Goal: Task Accomplishment & Management: Manage account settings

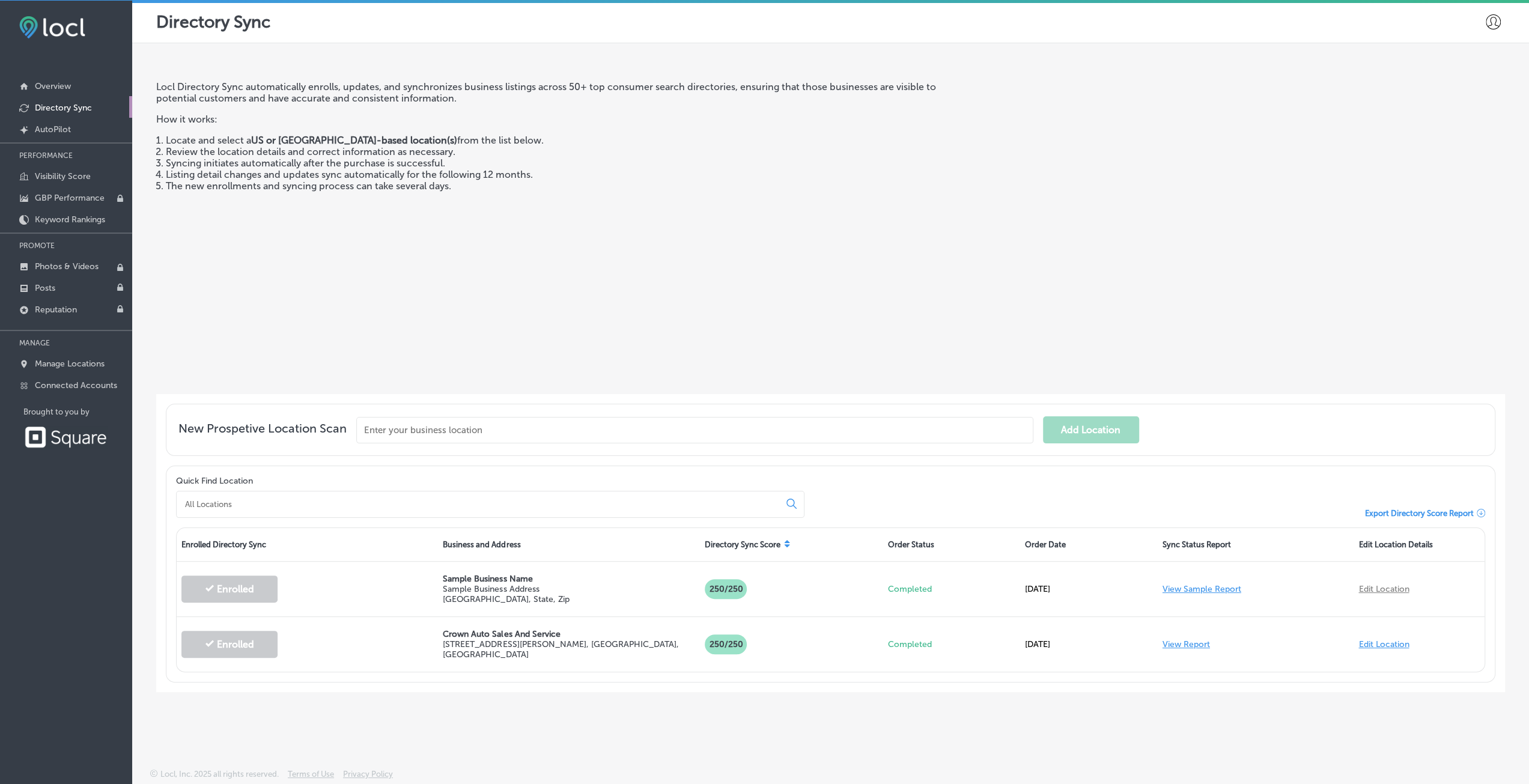
scroll to position [3, 0]
click at [58, 85] on p "Overview" at bounding box center [53, 86] width 36 height 10
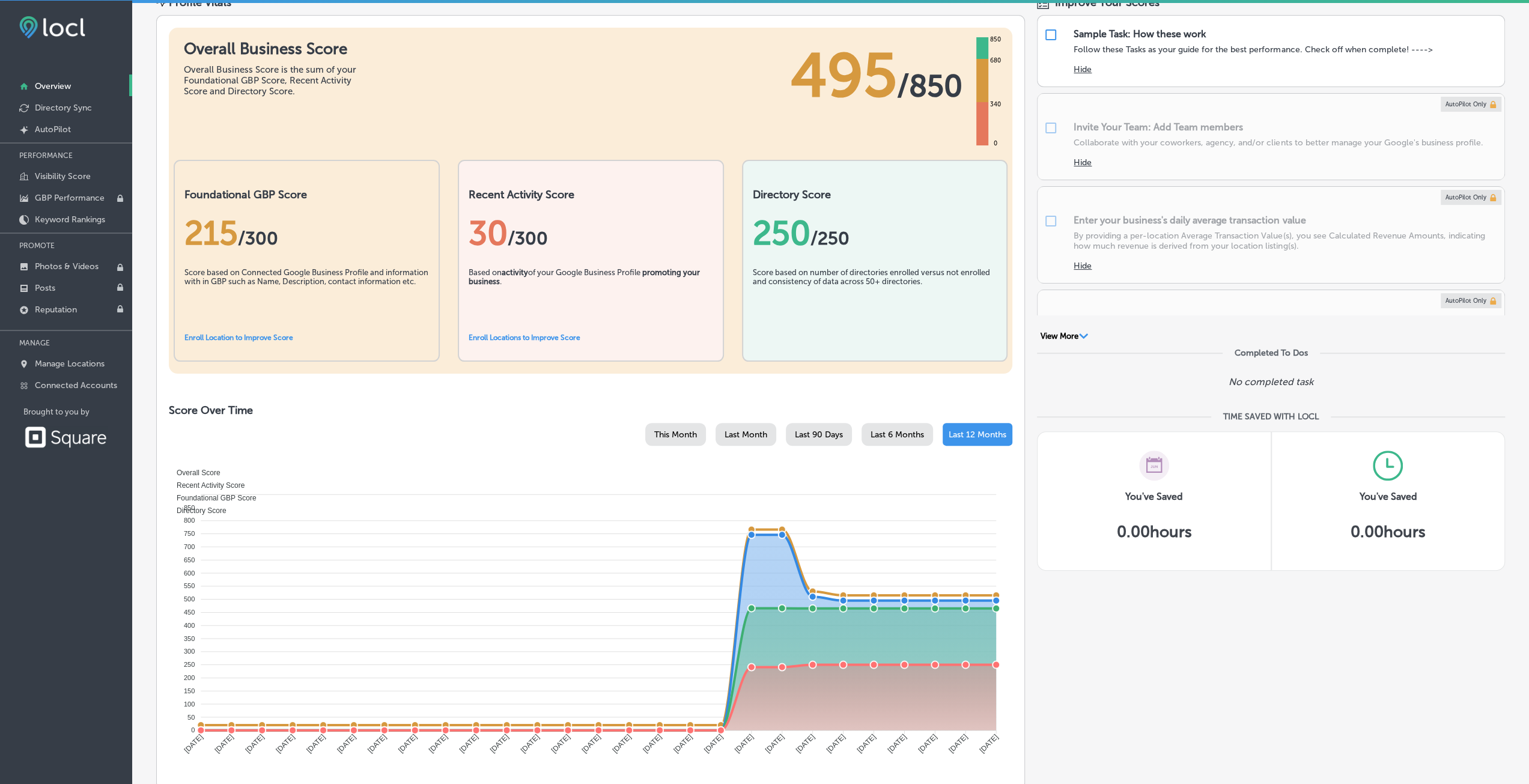
scroll to position [180, 0]
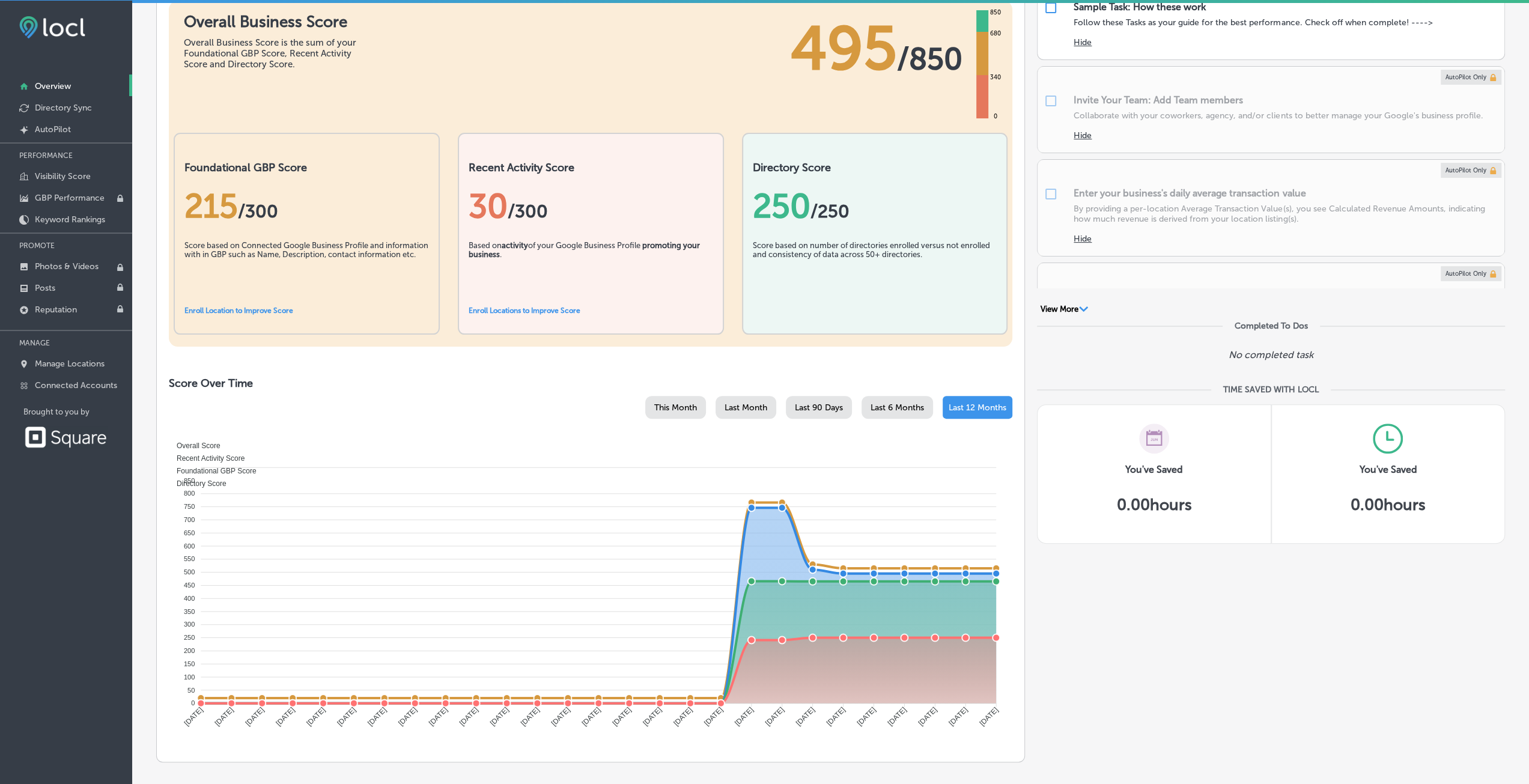
click at [258, 314] on div "Foundational GBP Score 215 / 300 Score based on Connected Google Business Profi…" at bounding box center [307, 233] width 266 height 202
click at [257, 312] on link "Enroll Location to Improve Score" at bounding box center [238, 311] width 109 height 8
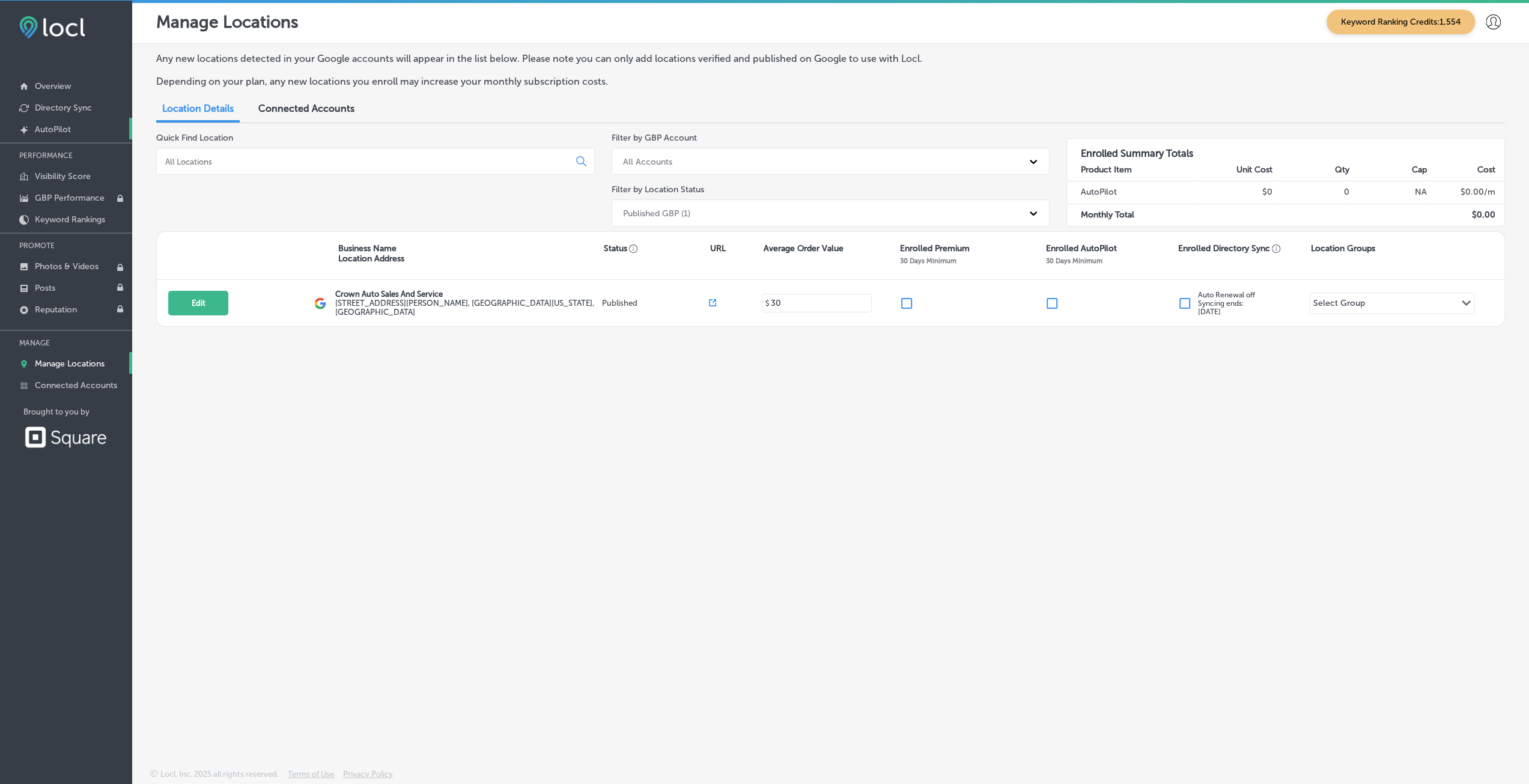
click at [43, 129] on p "AutoPilot" at bounding box center [53, 129] width 36 height 10
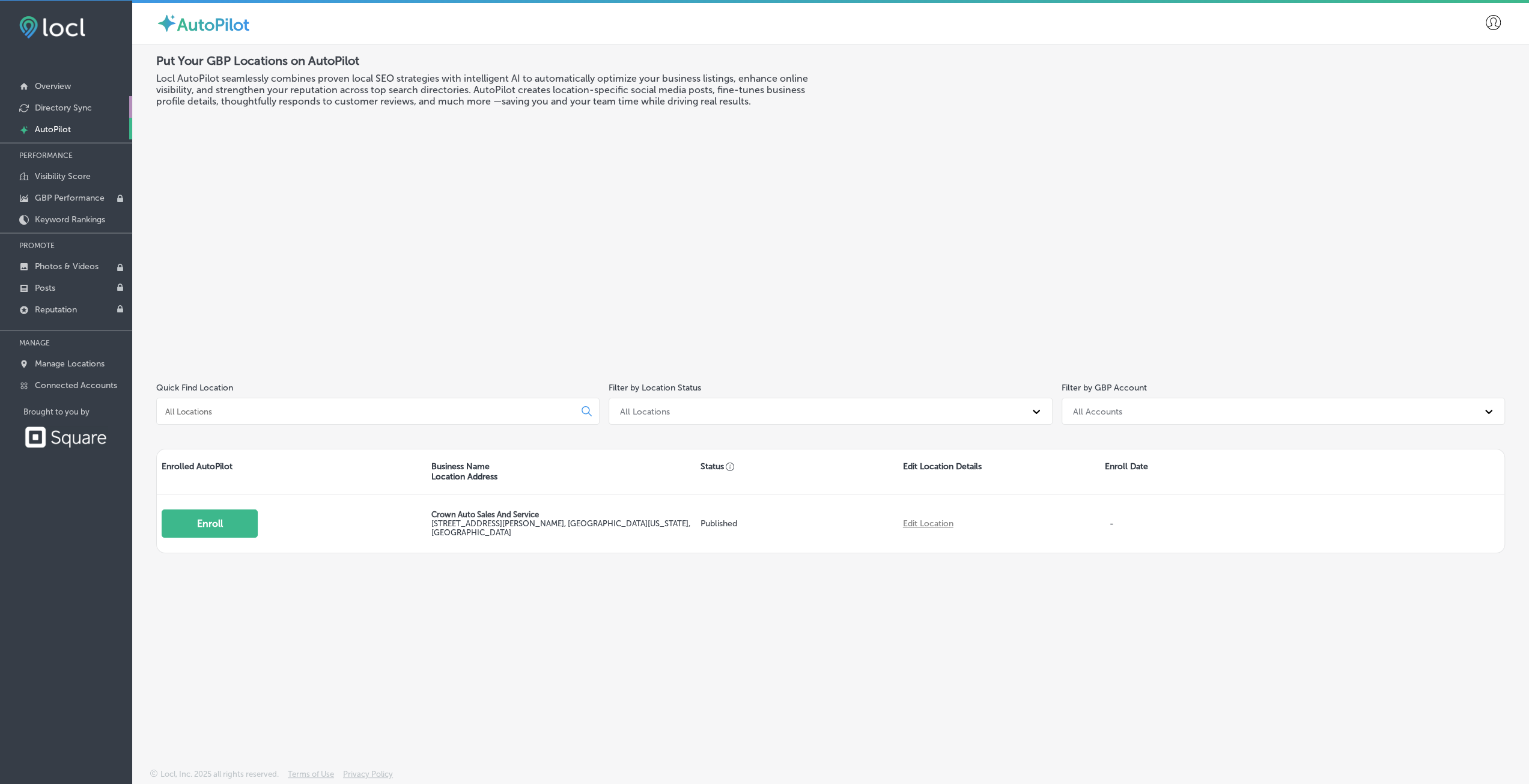
click at [48, 111] on p "Directory Sync" at bounding box center [63, 108] width 57 height 10
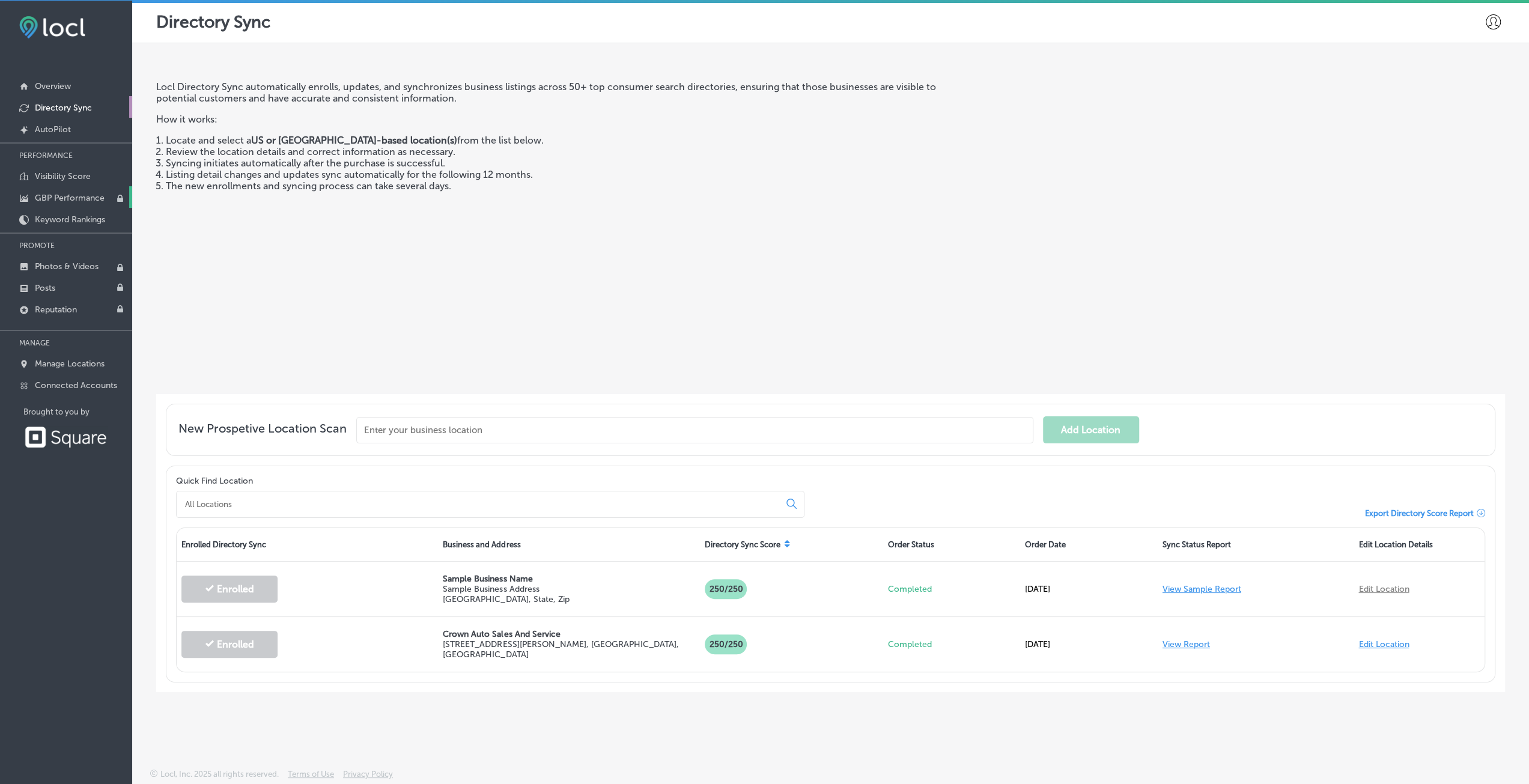
click at [61, 190] on link "GBP Performance" at bounding box center [66, 197] width 132 height 22
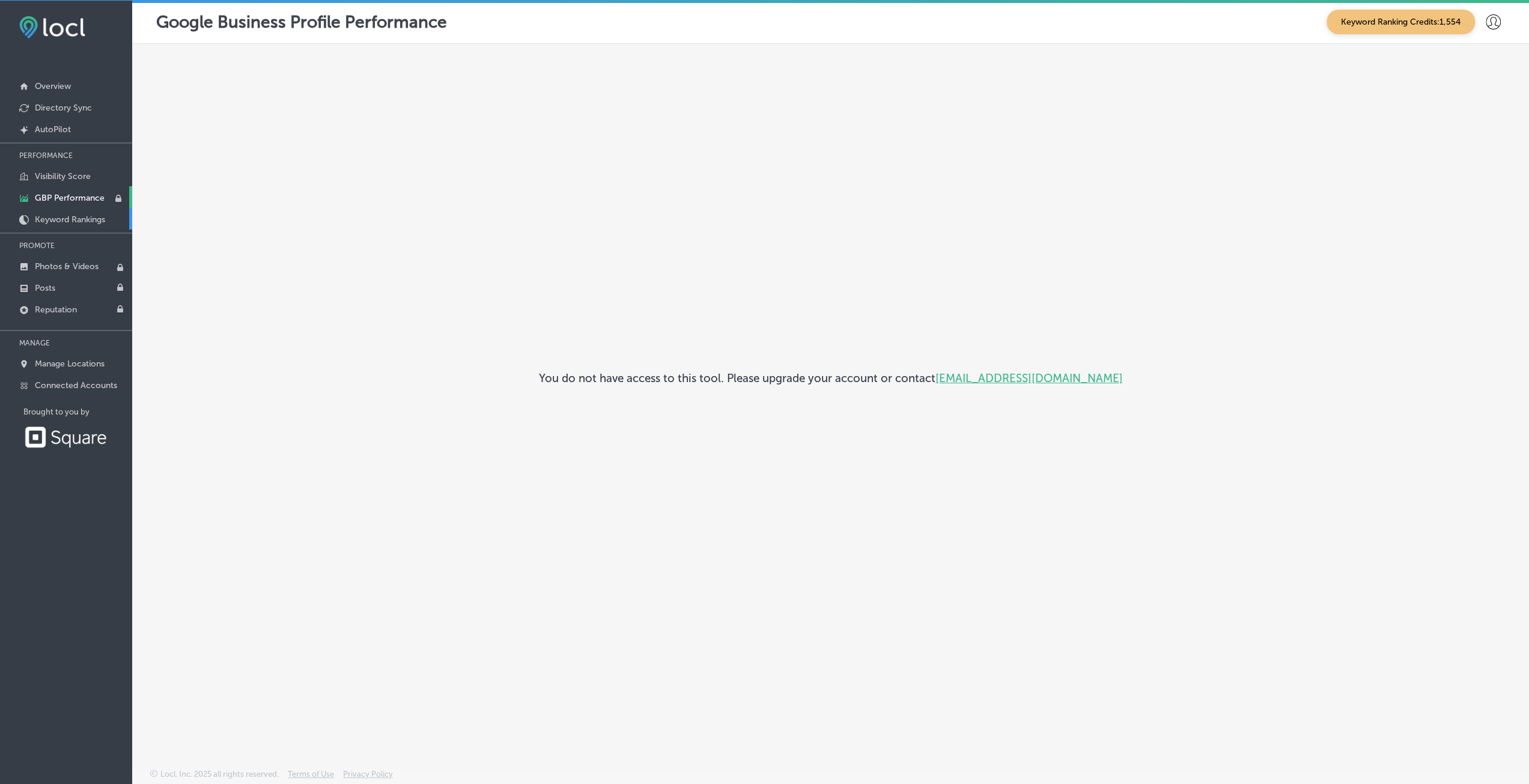
click at [72, 218] on p "Keyword Rankings" at bounding box center [70, 220] width 70 height 10
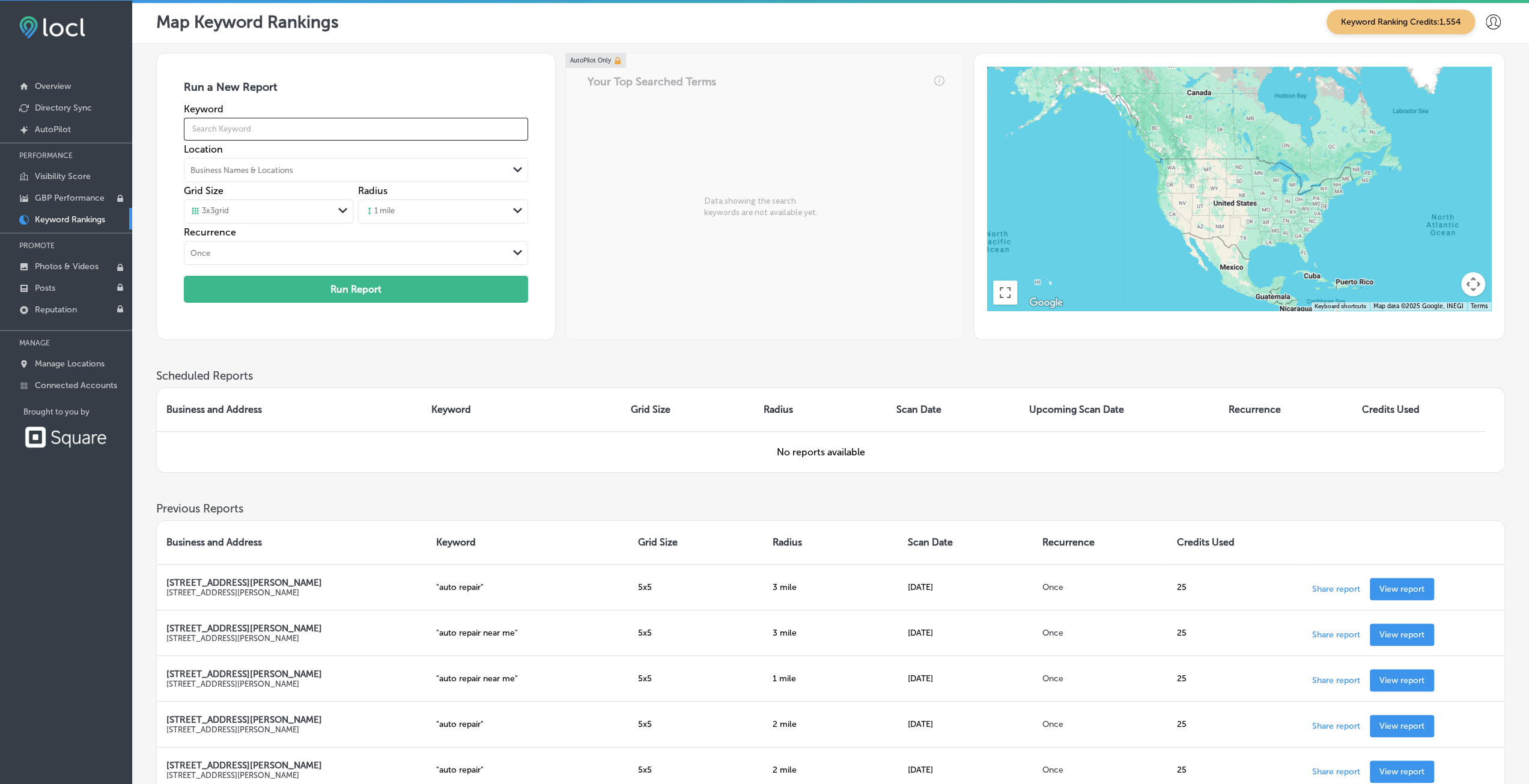
click at [281, 131] on input "text" at bounding box center [356, 129] width 344 height 33
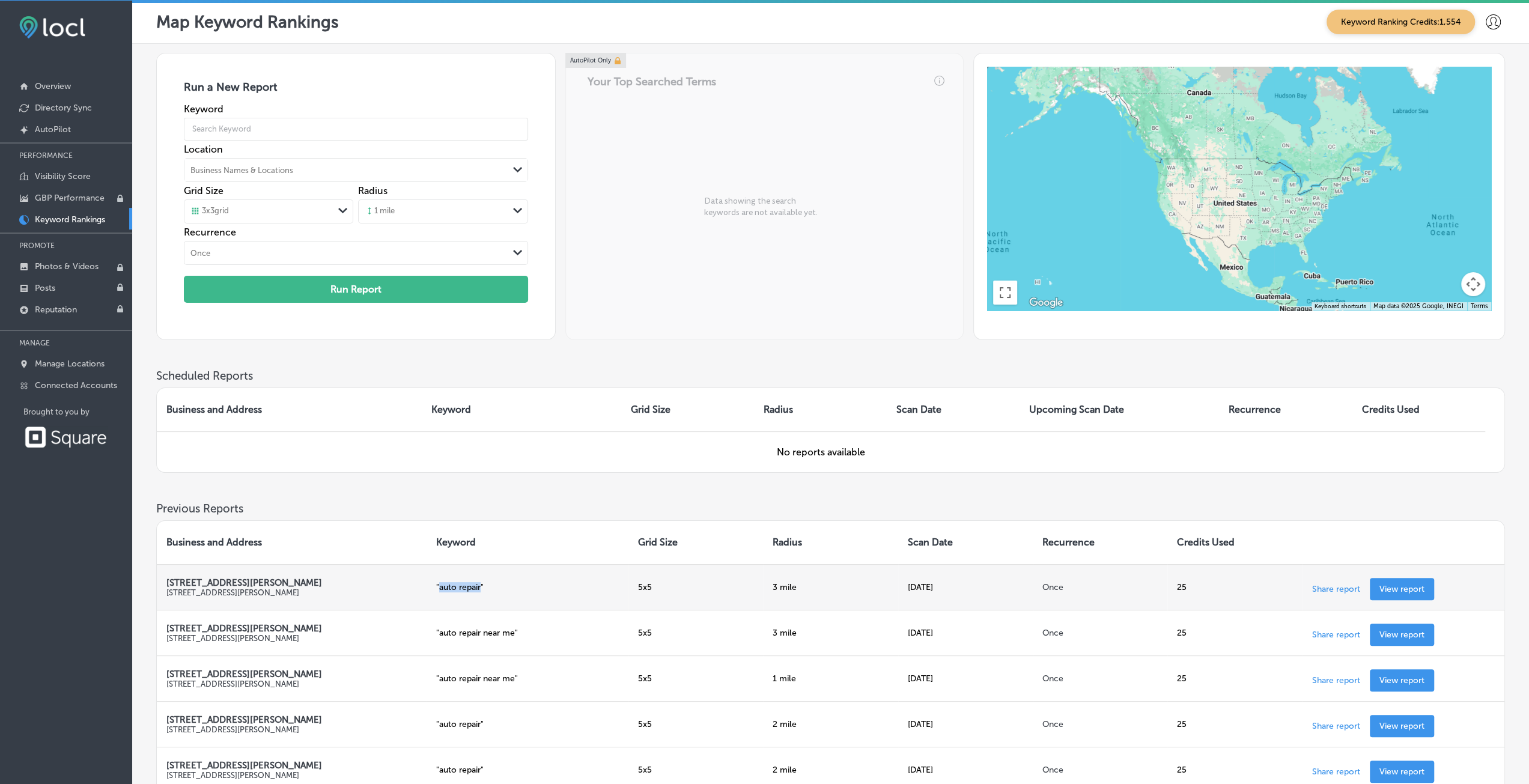
drag, startPoint x: 440, startPoint y: 587, endPoint x: 479, endPoint y: 588, distance: 39.0
click at [479, 588] on td "" auto repair "" at bounding box center [527, 587] width 202 height 46
copy p "auto repair"
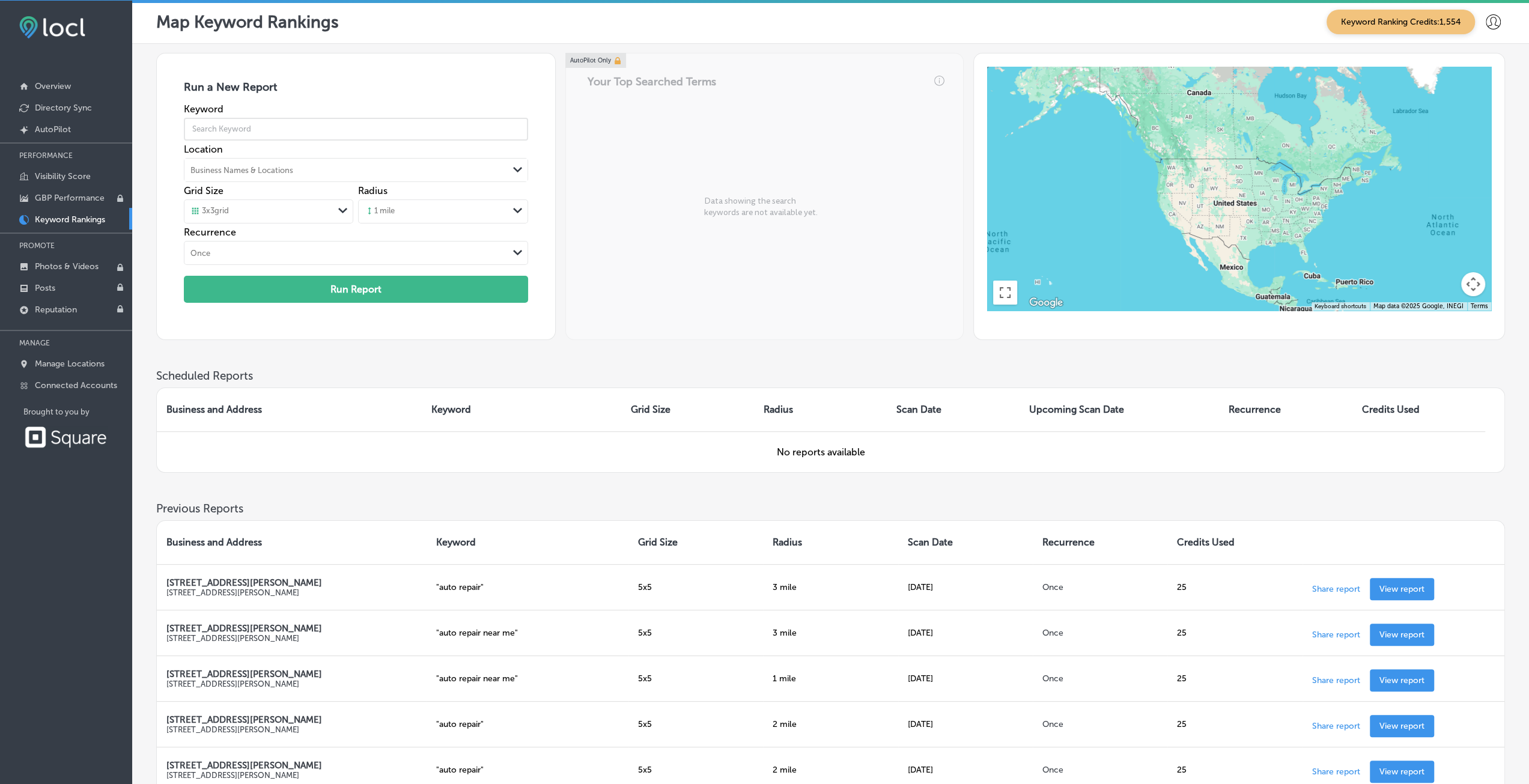
paste input "auto repair"
type input "auto repair"
click at [264, 165] on div "Business Names & Locations" at bounding box center [242, 169] width 102 height 9
click at [275, 197] on label "[STREET_ADDRESS][PERSON_NAME]" at bounding box center [254, 200] width 120 height 21
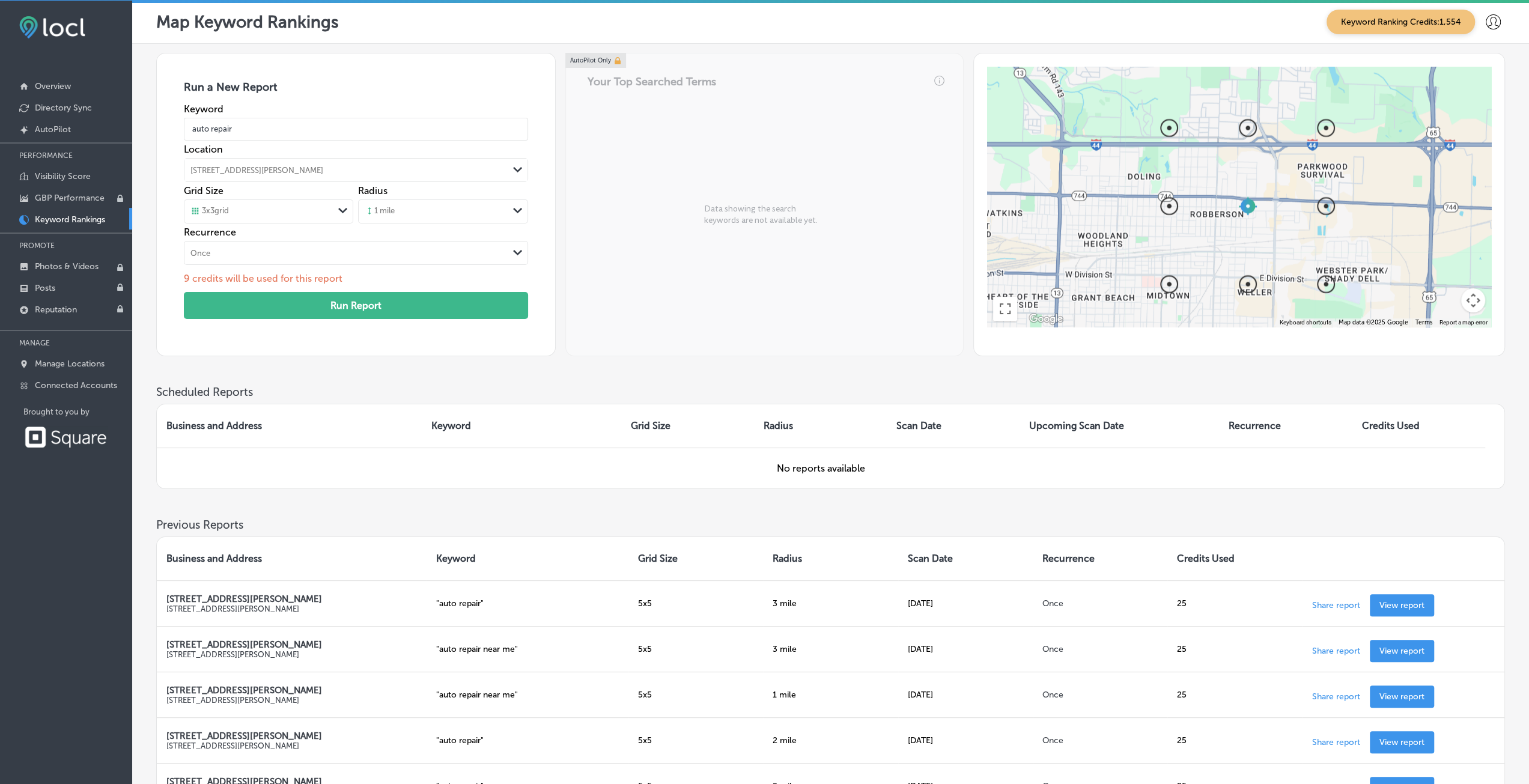
click at [269, 205] on div "3 x 3 grid" at bounding box center [258, 211] width 149 height 14
click at [265, 249] on div "5 x 5 grid" at bounding box center [268, 257] width 168 height 21
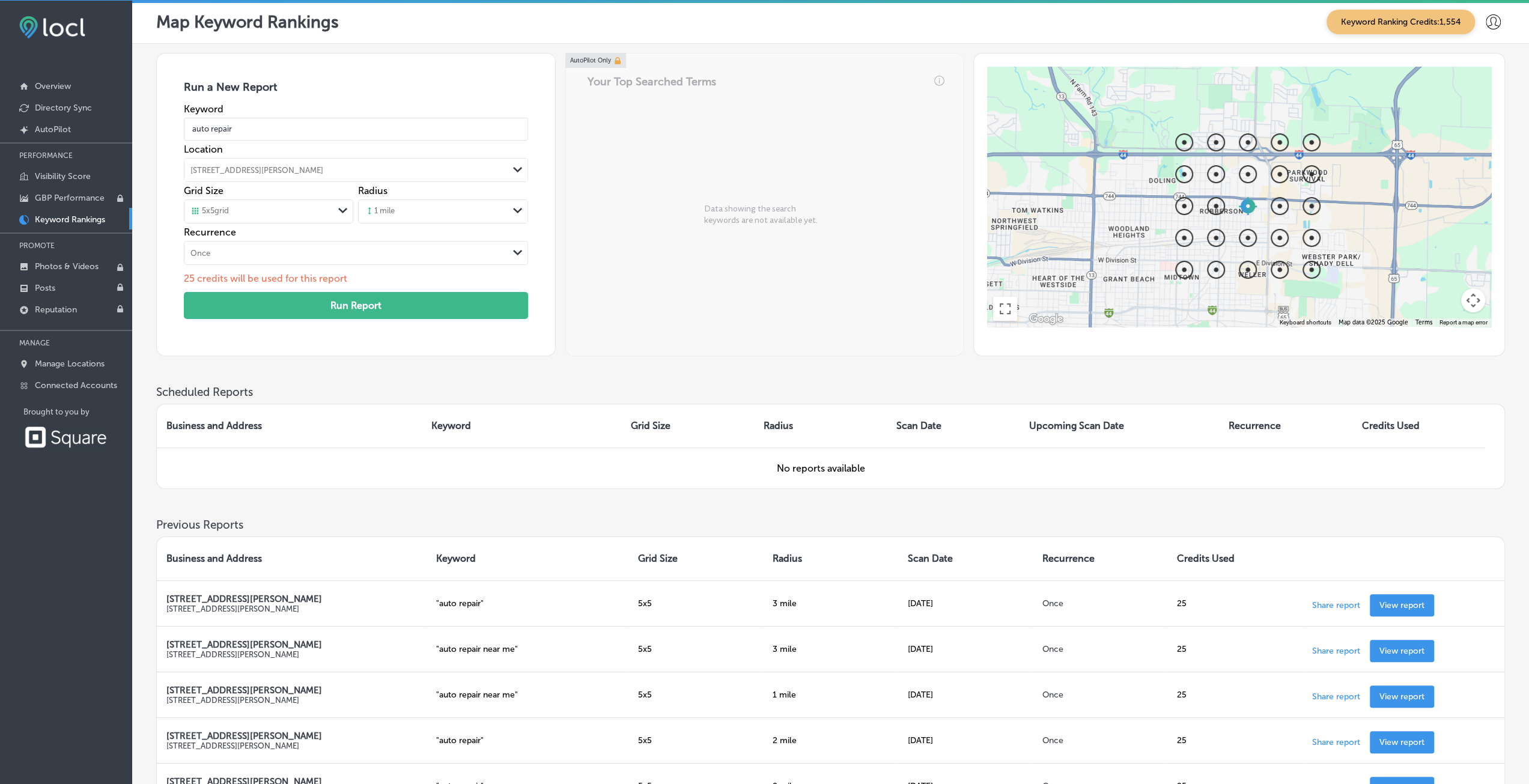
click at [432, 214] on div "1 mile" at bounding box center [433, 211] width 149 height 18
click at [383, 301] on div "3 miles" at bounding box center [443, 305] width 168 height 21
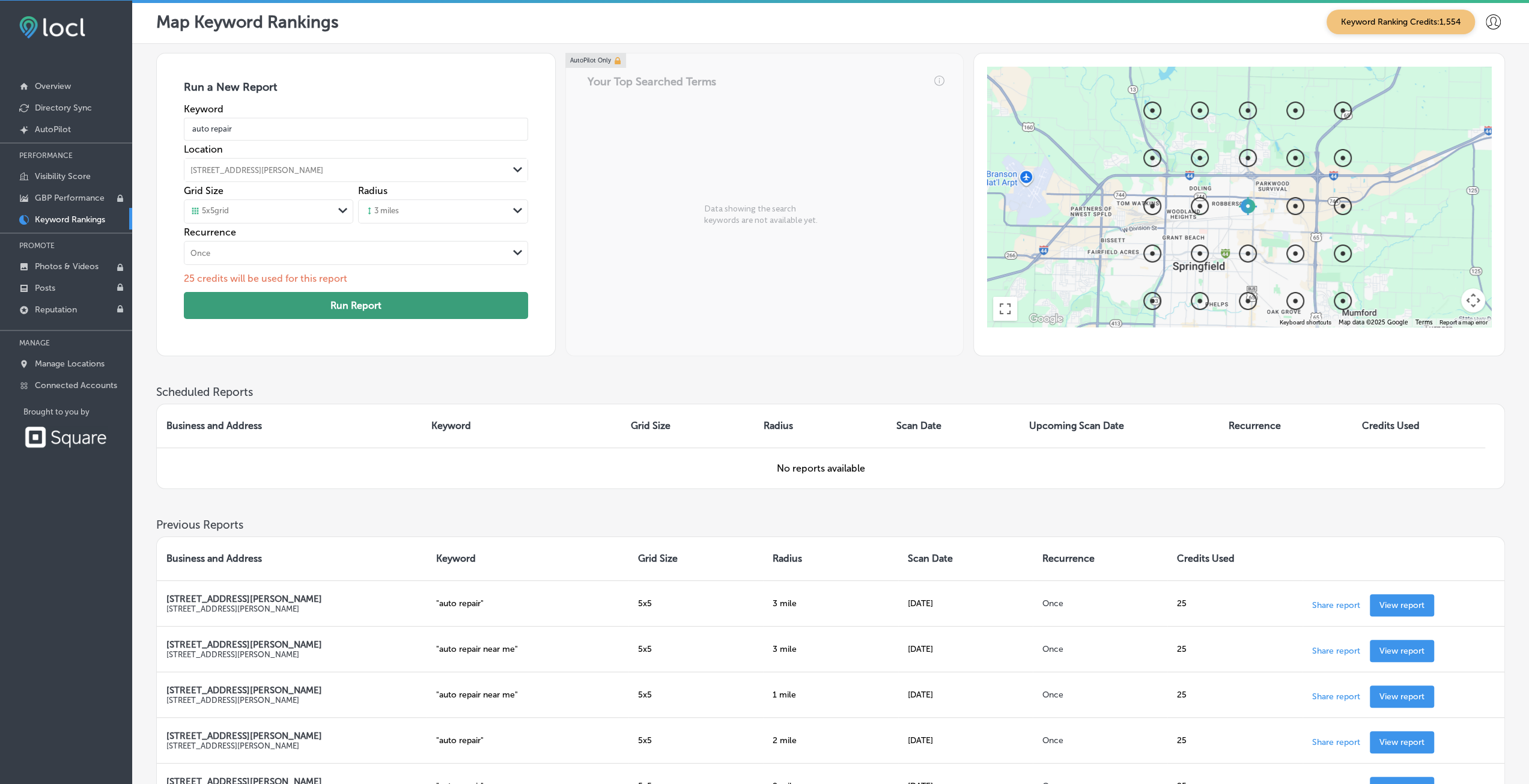
click at [263, 303] on button "Run Report" at bounding box center [356, 305] width 344 height 27
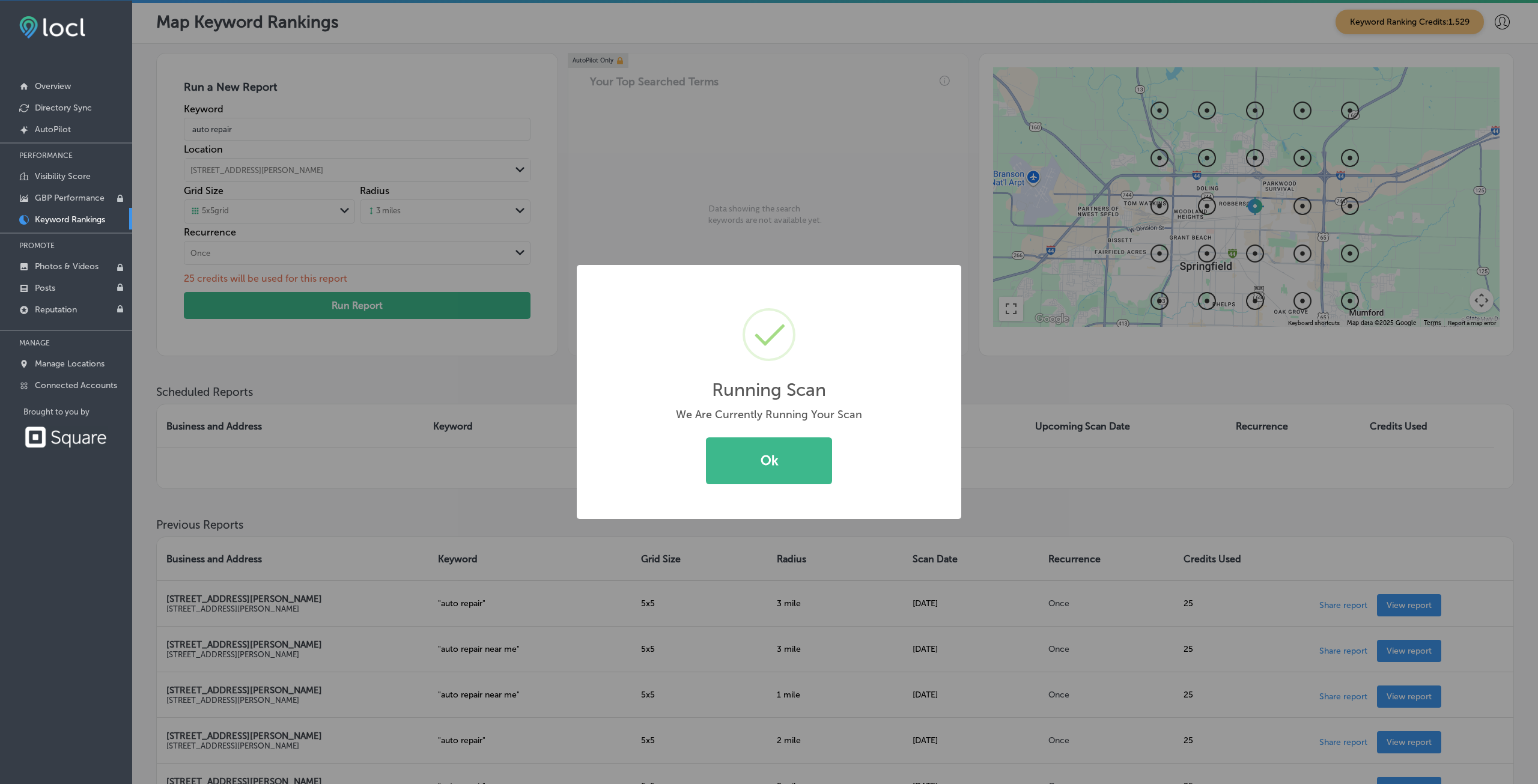
click at [735, 495] on div "Running Scan × We Are Currently Running Your Scan Ok Cancel" at bounding box center [769, 392] width 385 height 254
click at [743, 473] on button "Ok" at bounding box center [769, 461] width 126 height 47
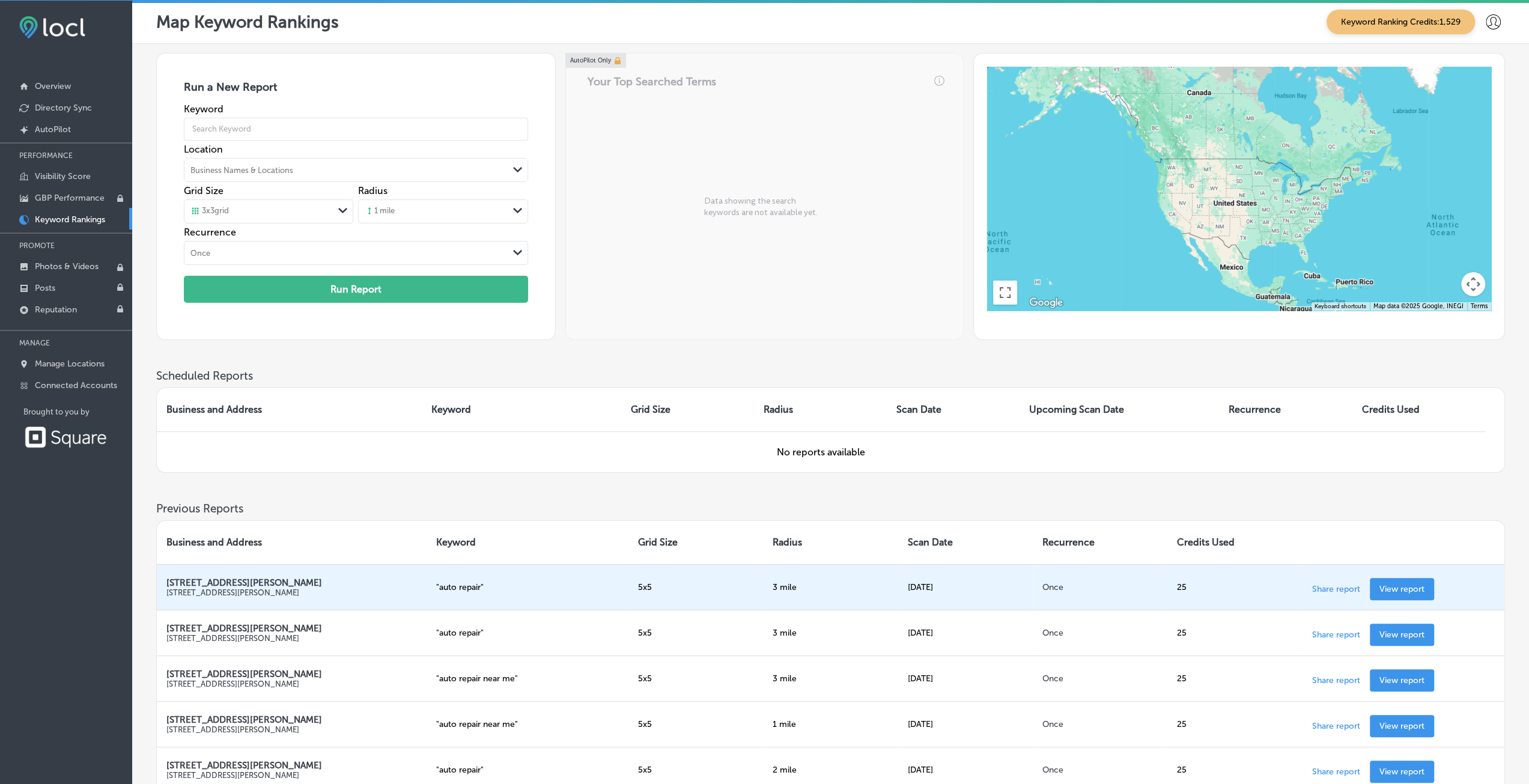
click at [1401, 590] on link "View report" at bounding box center [1402, 589] width 64 height 23
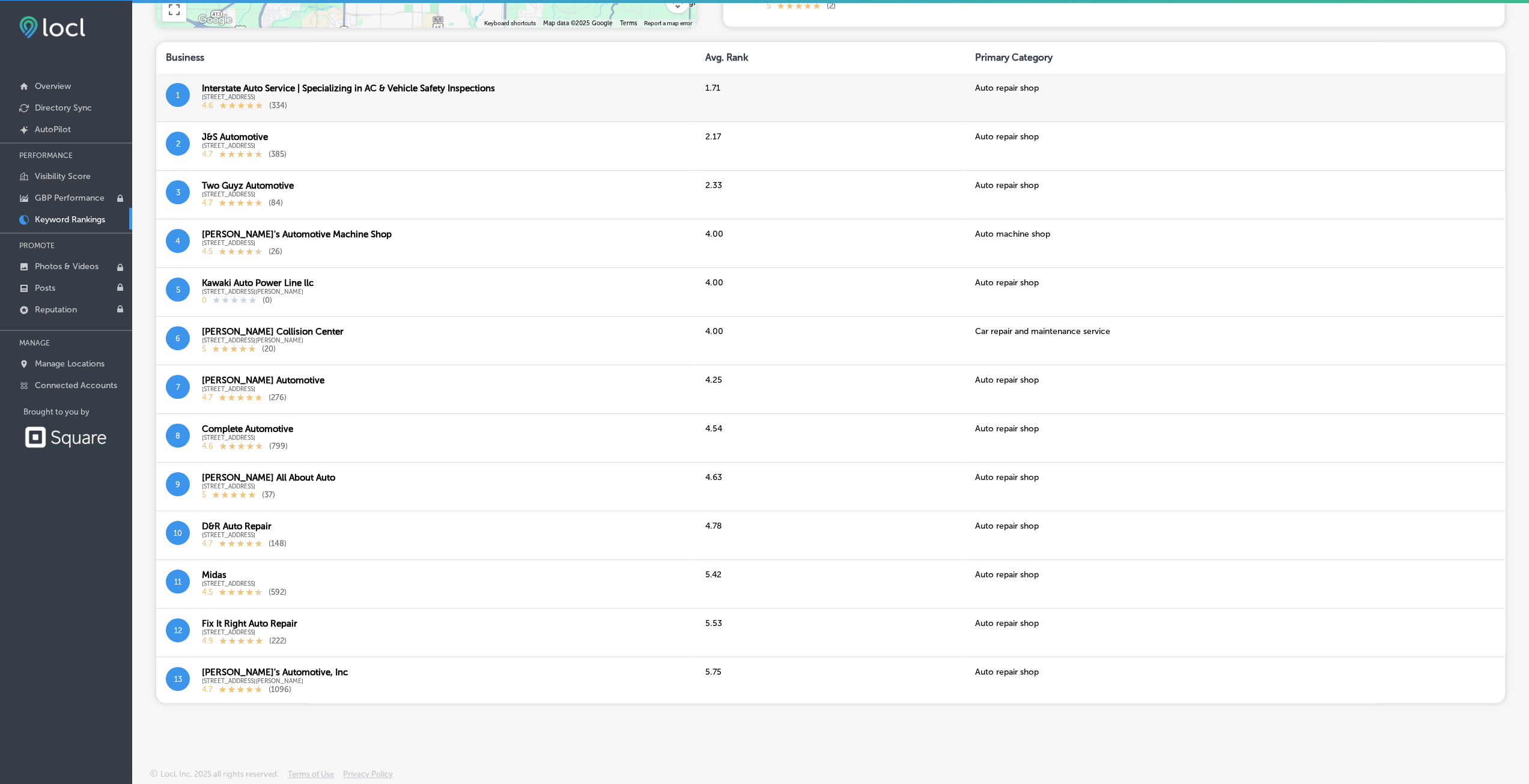
scroll to position [452, 0]
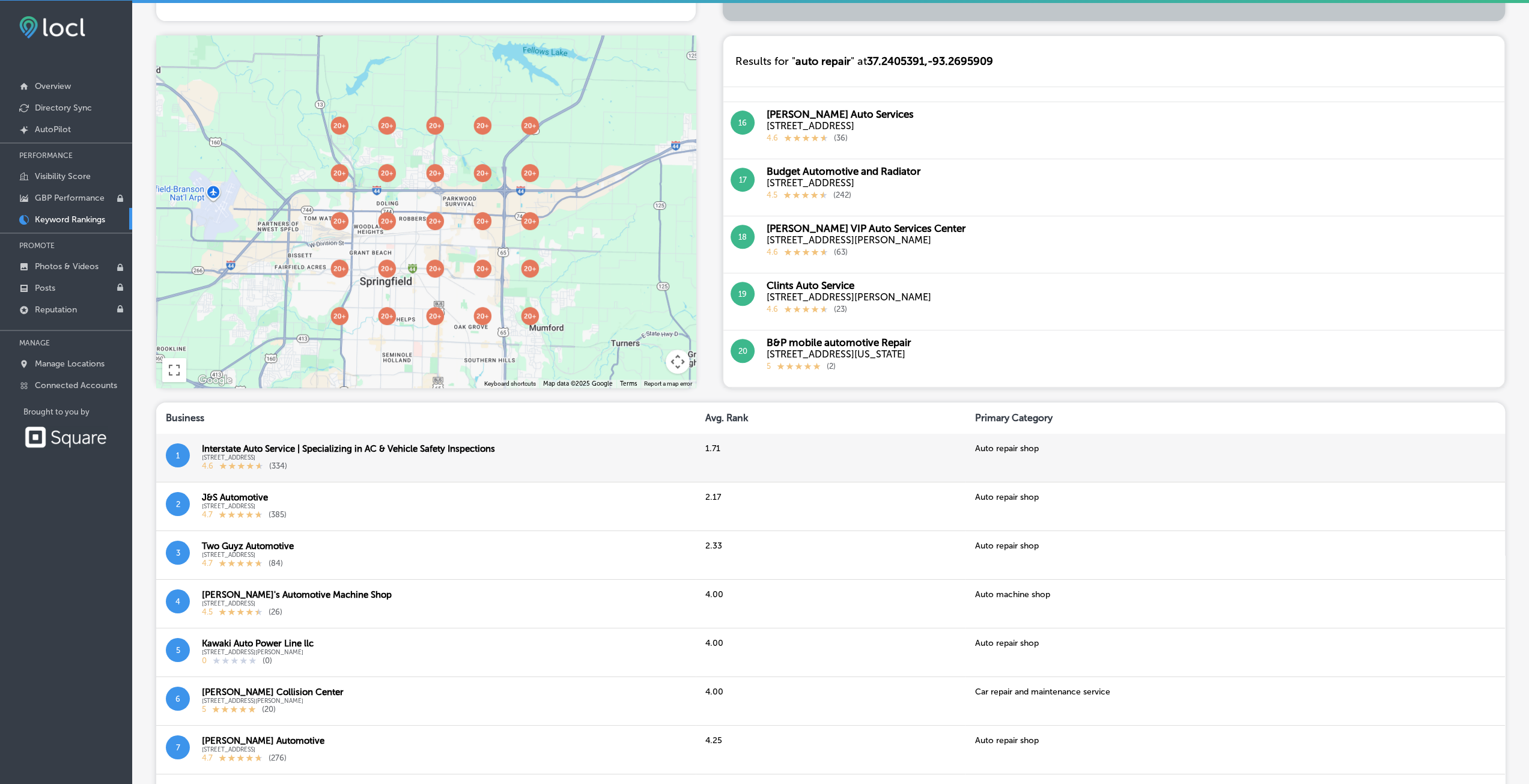
click at [381, 466] on div "4.6 ( 334 )" at bounding box center [348, 466] width 293 height 11
click at [317, 459] on div "[STREET_ADDRESS]" at bounding box center [348, 457] width 293 height 7
drag, startPoint x: 320, startPoint y: 450, endPoint x: 340, endPoint y: 438, distance: 23.3
click at [320, 450] on div "Interstate Auto Service | Specializing in AC & Vehicle Safety Inspections" at bounding box center [348, 448] width 293 height 11
click at [826, 111] on div "[PERSON_NAME] Auto Services" at bounding box center [840, 114] width 147 height 12
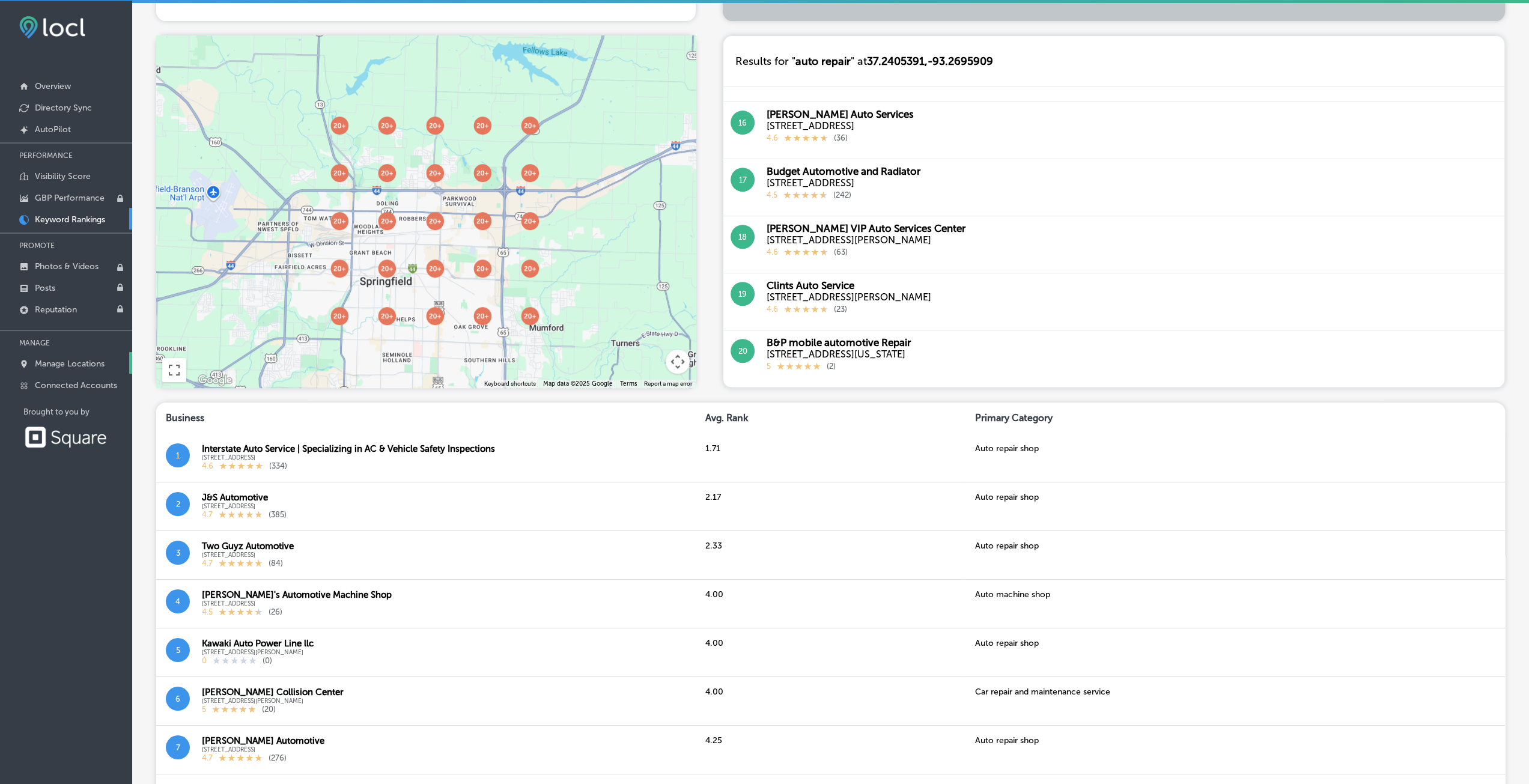
click at [46, 366] on p "Manage Locations" at bounding box center [70, 364] width 70 height 10
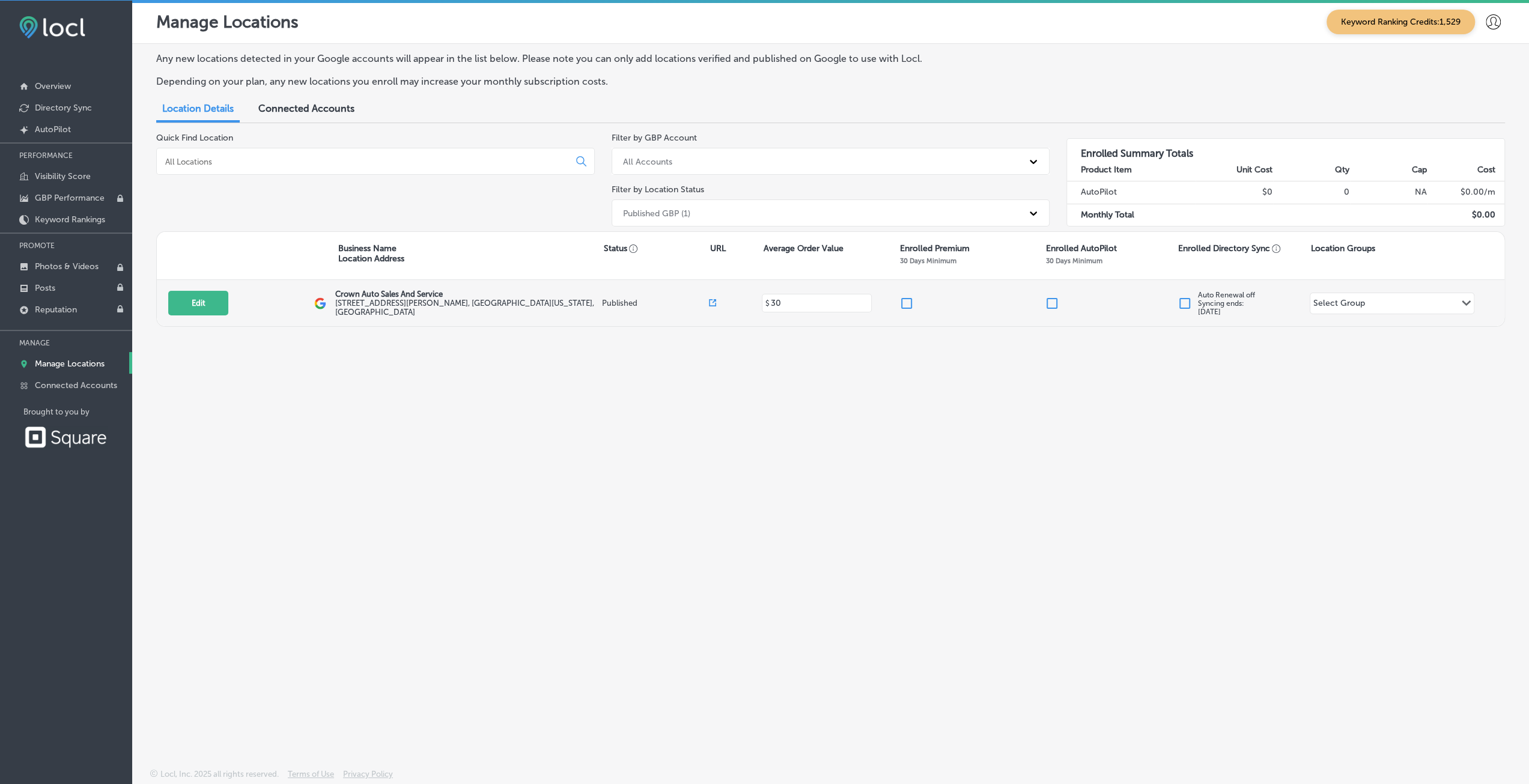
click at [1352, 305] on div "Select Group" at bounding box center [1340, 305] width 52 height 14
click at [1350, 305] on div "Select Group" at bounding box center [1340, 305] width 52 height 14
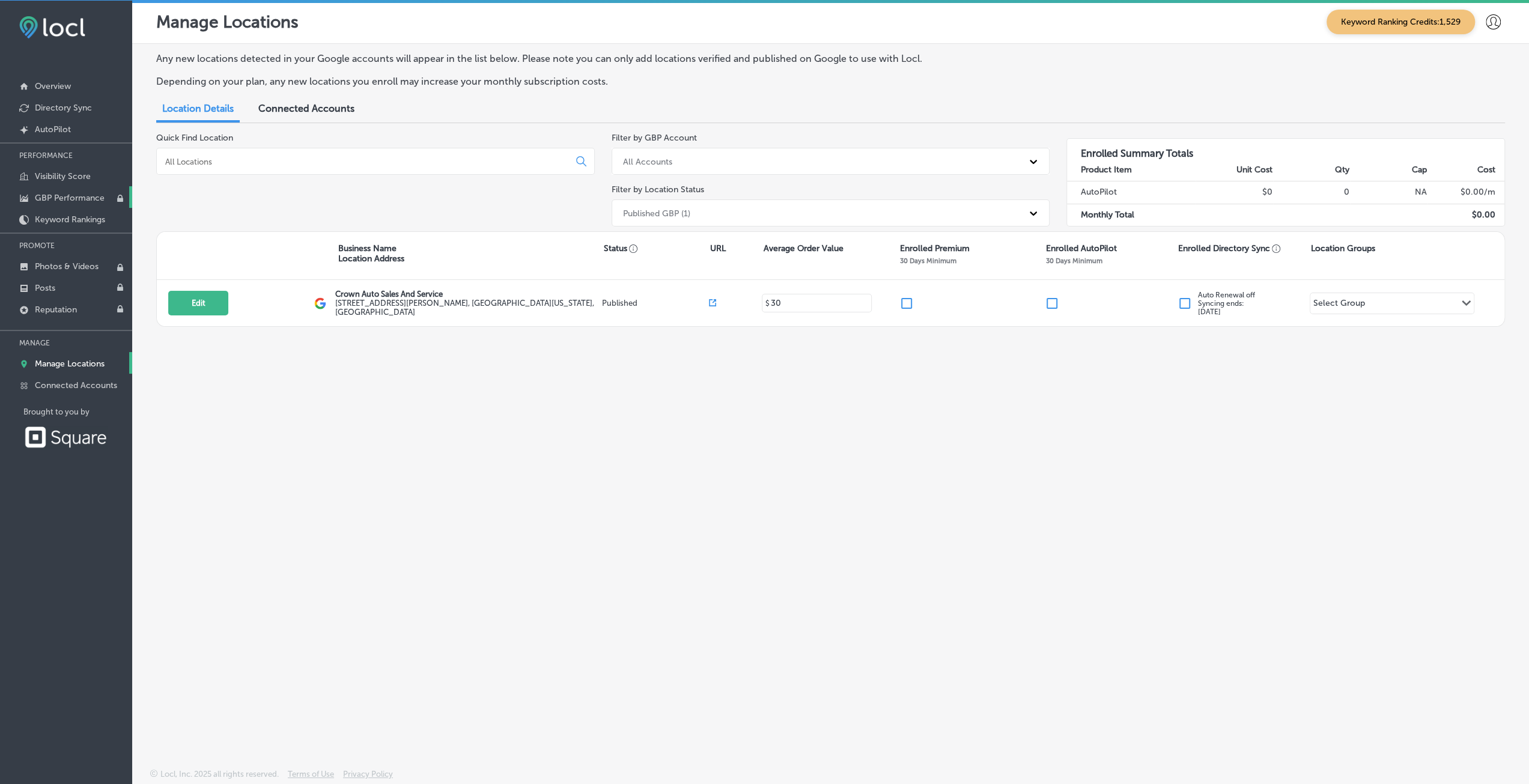
click at [57, 196] on p "GBP Performance" at bounding box center [70, 198] width 70 height 10
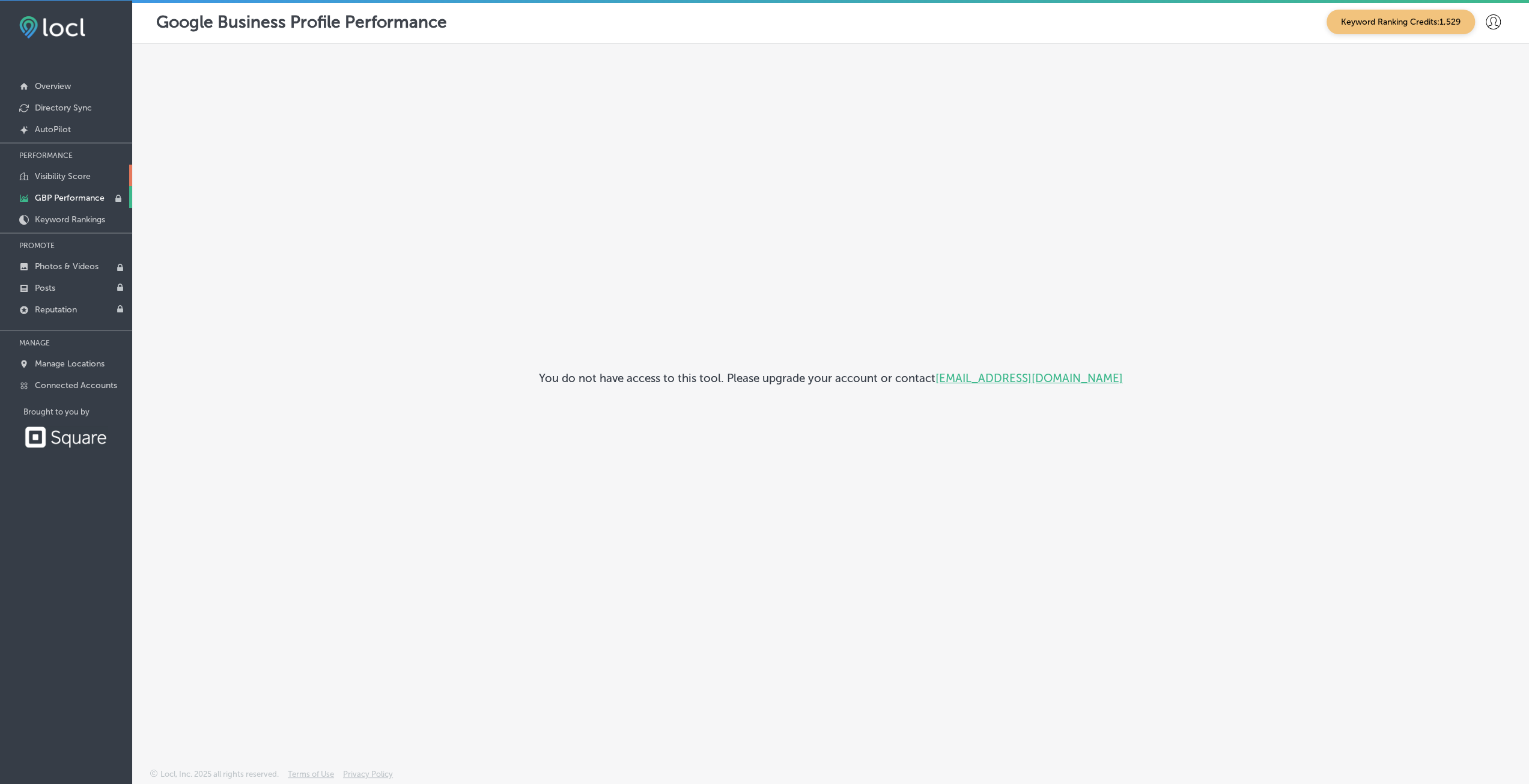
click at [55, 174] on p "Visibility Score" at bounding box center [63, 177] width 56 height 10
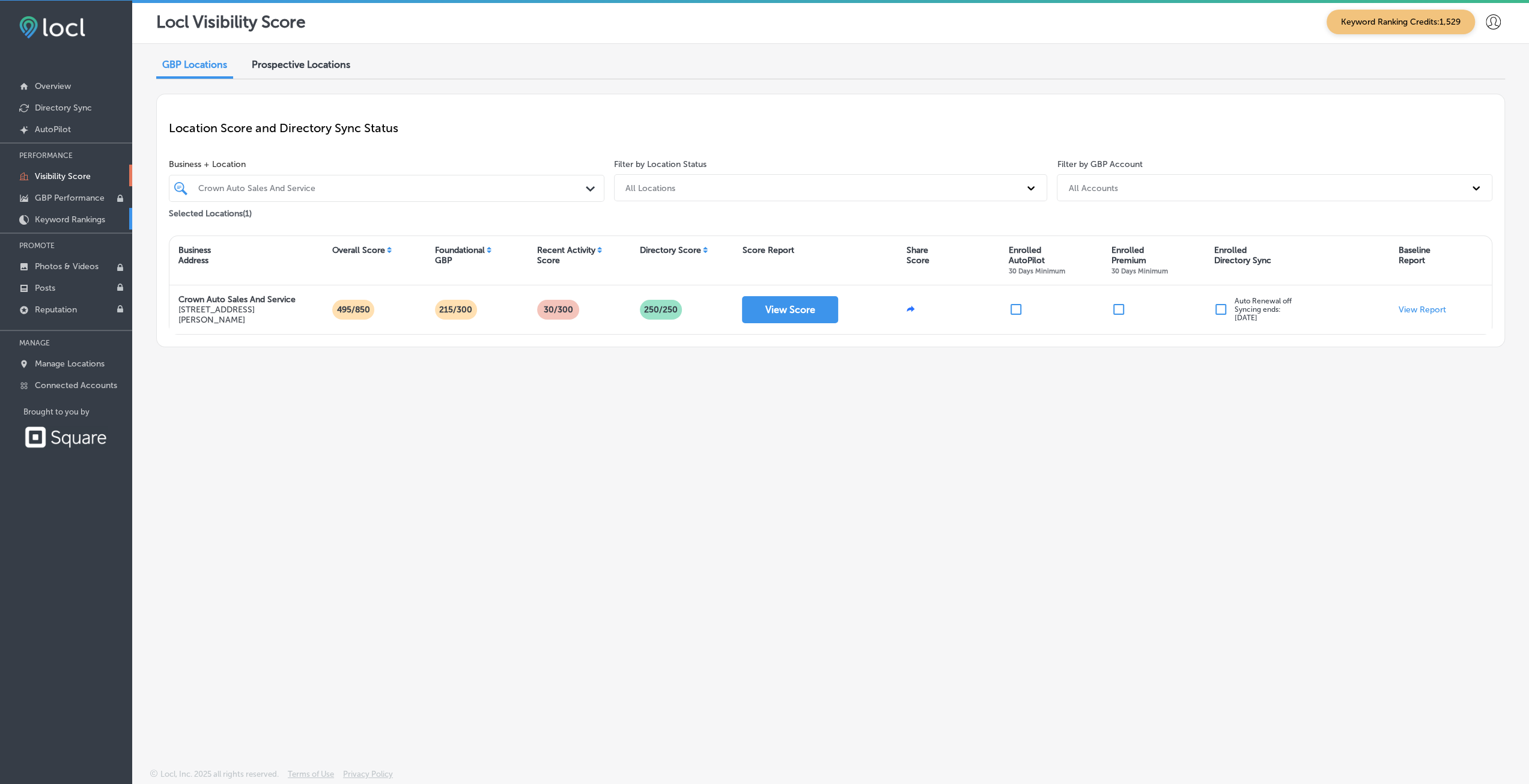
click at [55, 217] on p "Keyword Rankings" at bounding box center [70, 220] width 70 height 10
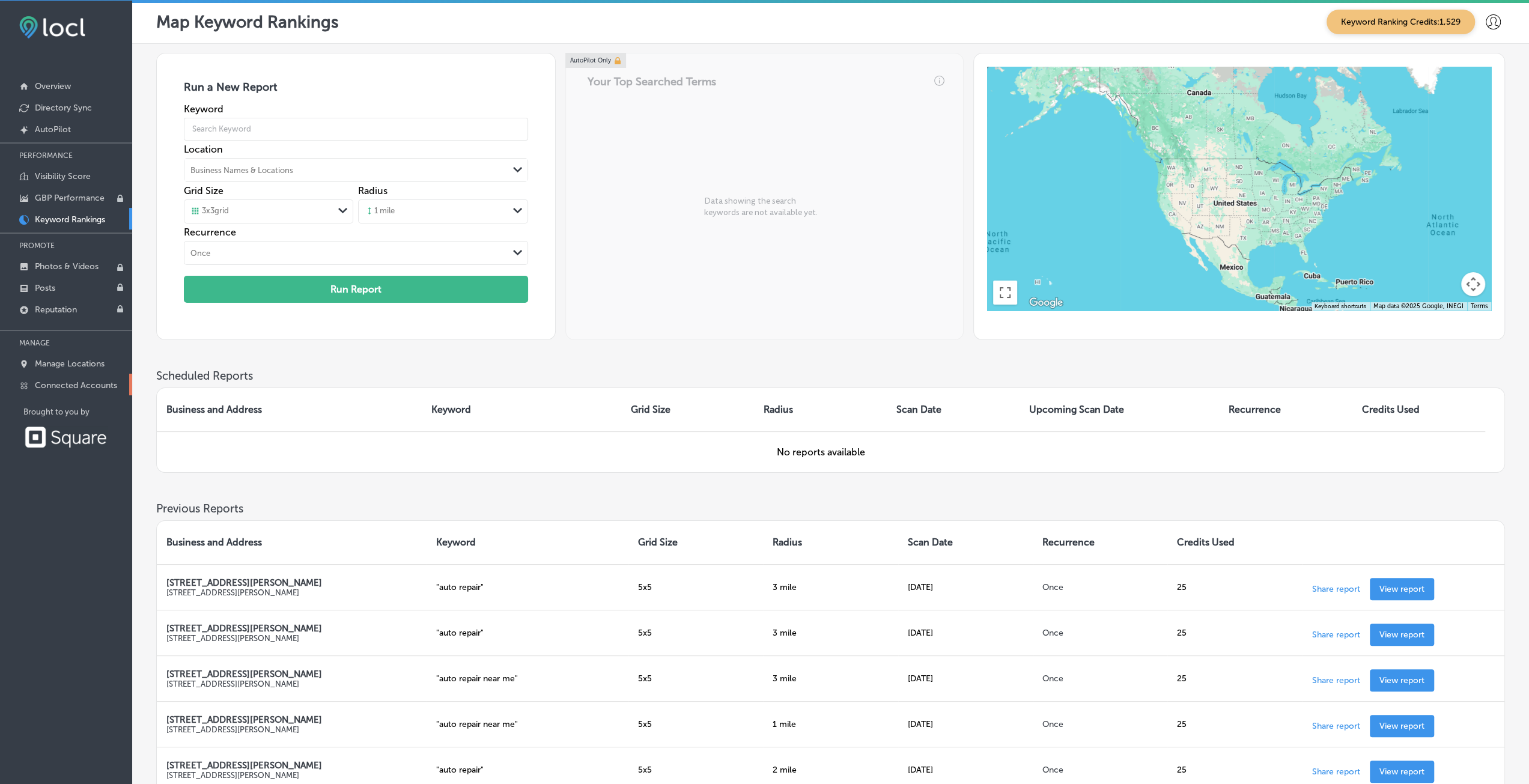
click at [84, 387] on p "Connected Accounts" at bounding box center [76, 385] width 82 height 10
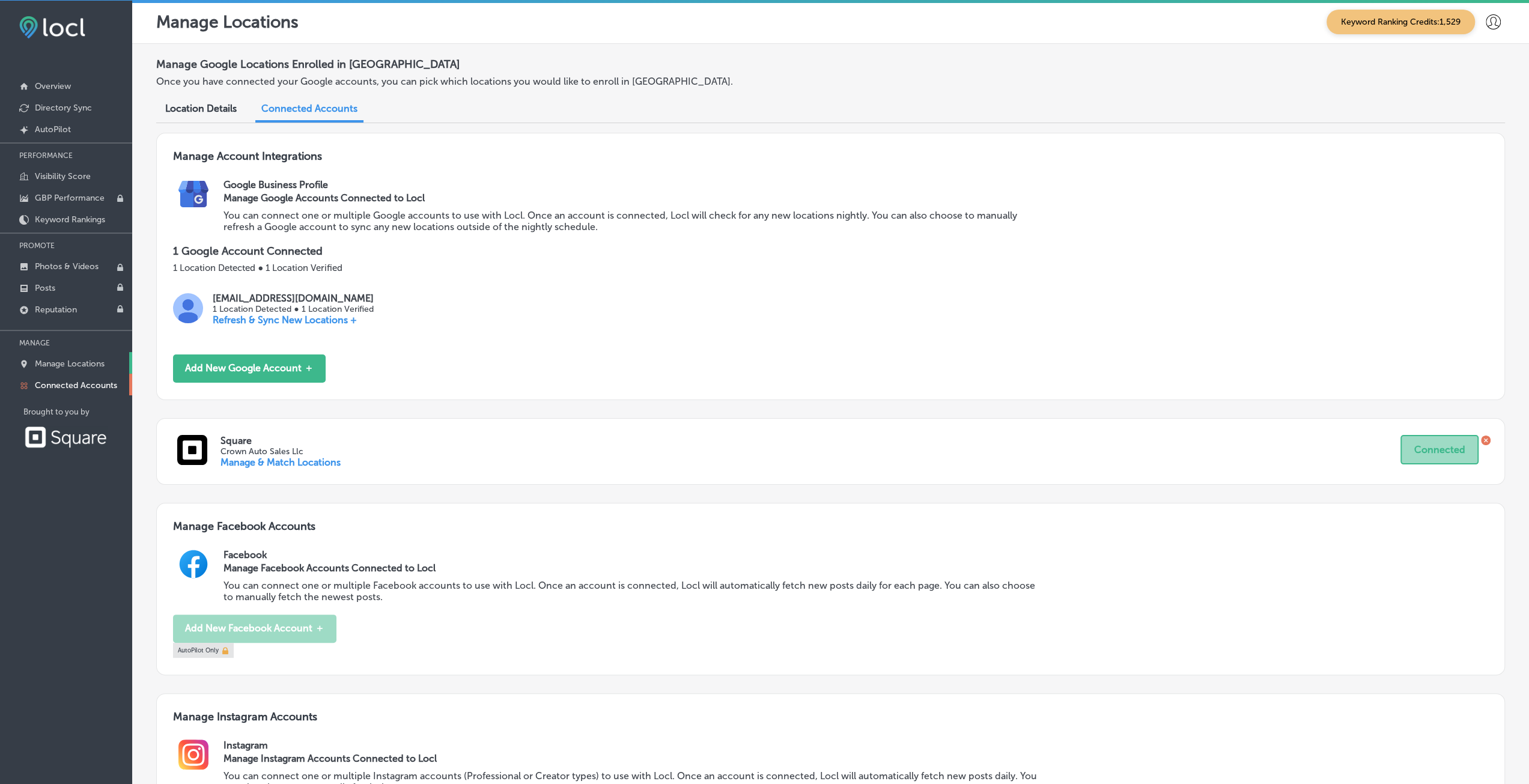
click at [75, 361] on p "Manage Locations" at bounding box center [70, 364] width 70 height 10
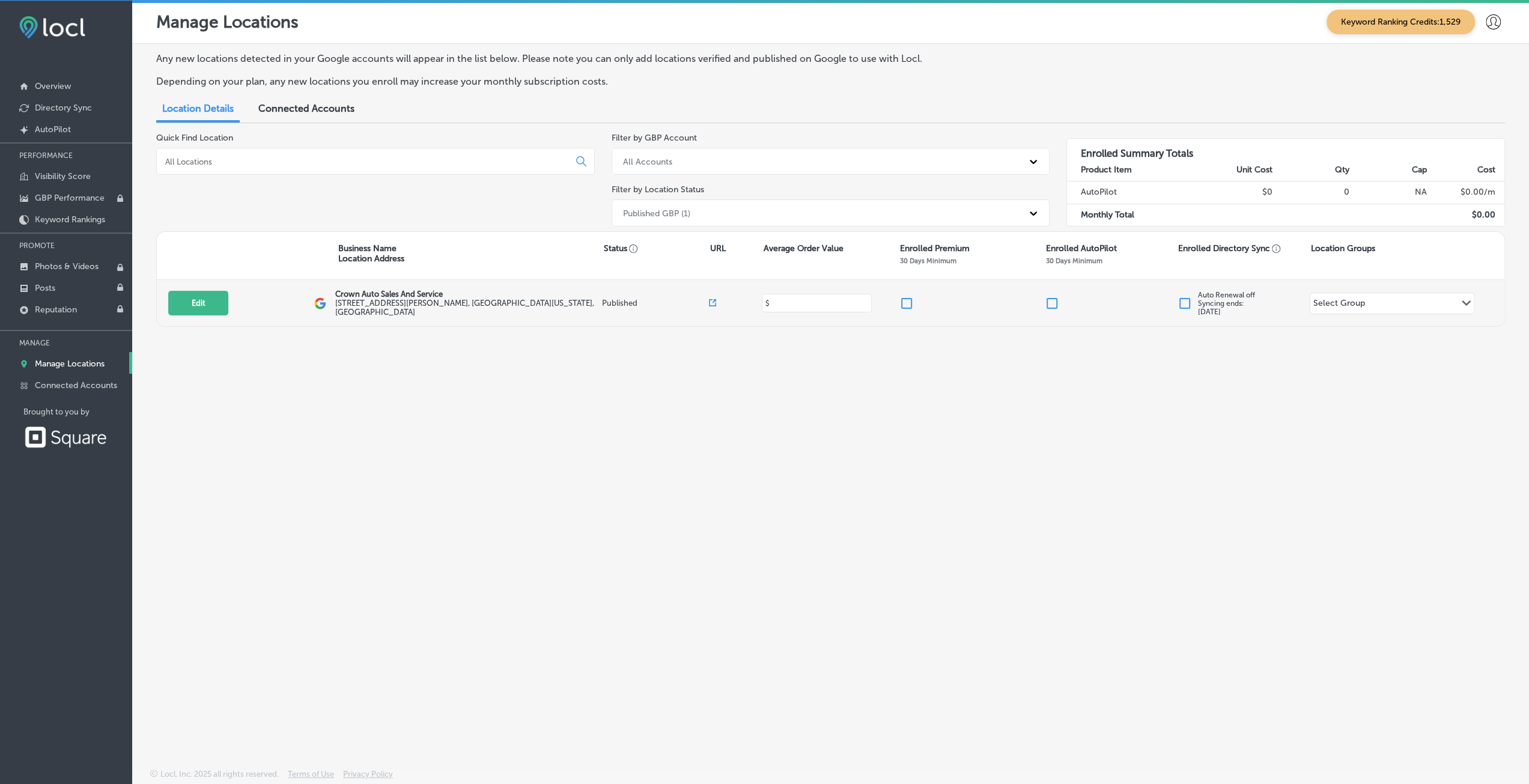
click at [855, 303] on input at bounding box center [816, 303] width 93 height 12
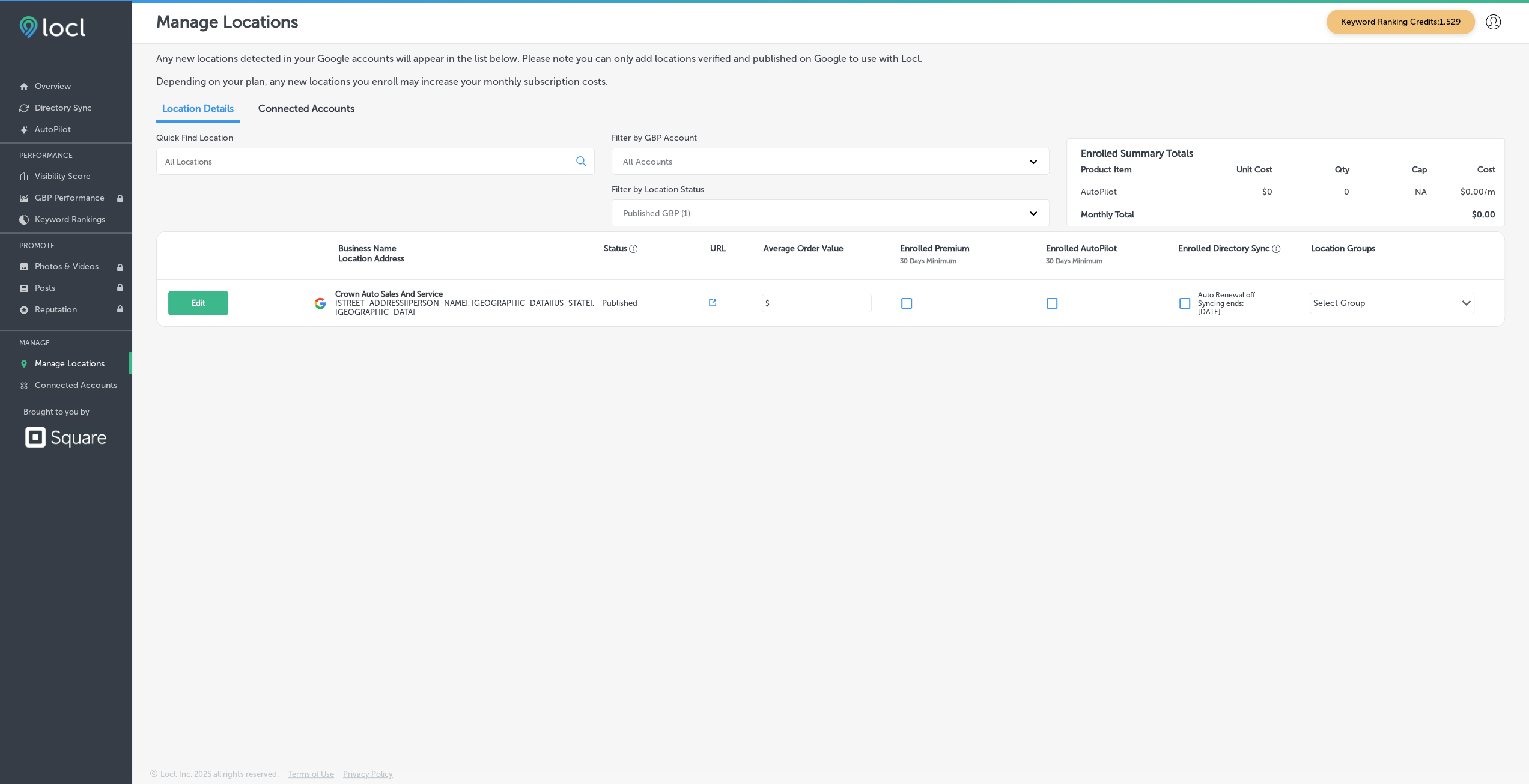
type input "30"
click at [856, 331] on div "Any new locations detected in your Google accounts will appear in the list belo…" at bounding box center [831, 378] width 1397 height 668
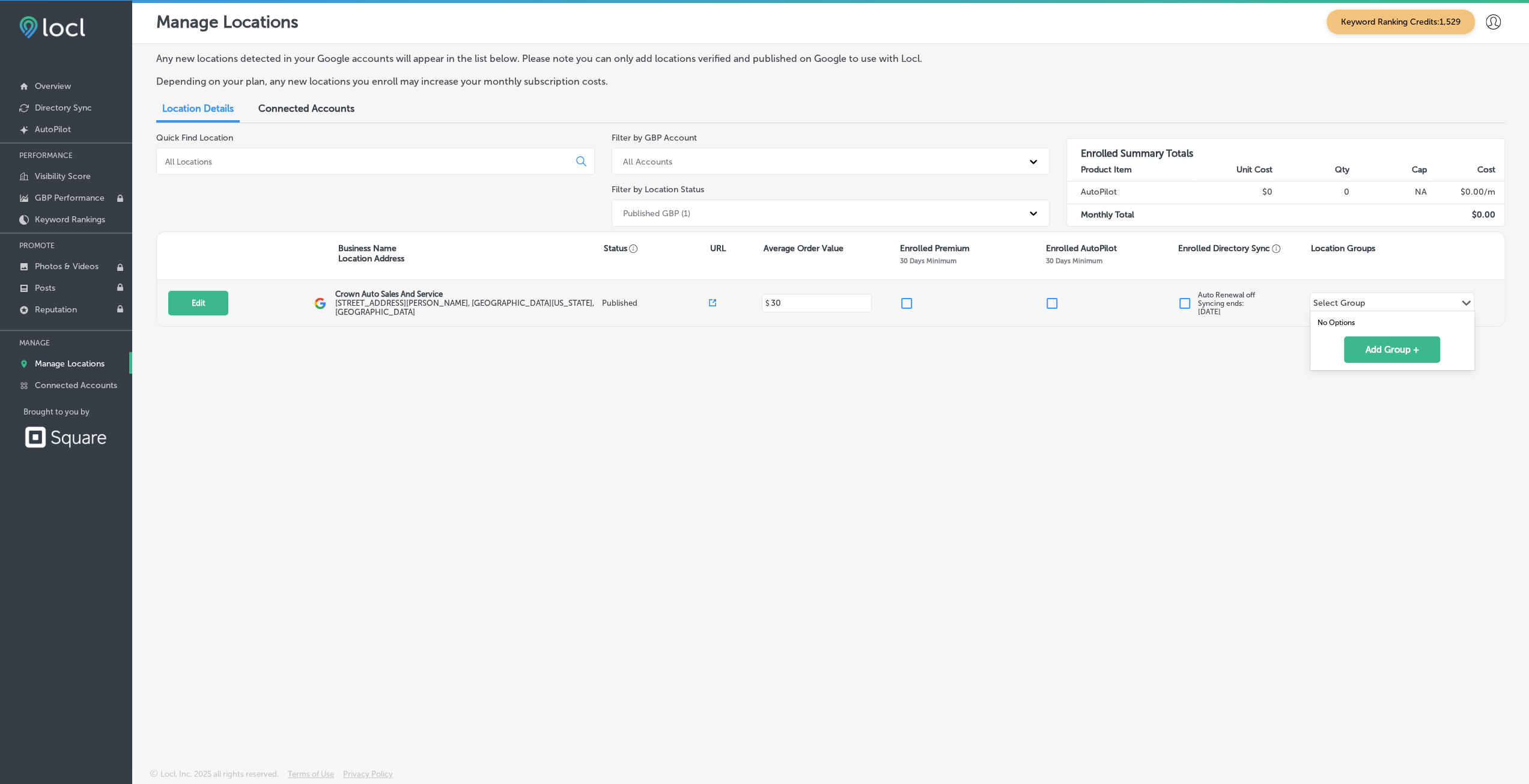
click at [1336, 307] on div "Select Group" at bounding box center [1340, 305] width 52 height 14
click at [1335, 303] on div "Select Group" at bounding box center [1340, 305] width 52 height 14
click at [1051, 304] on input "checkbox" at bounding box center [1052, 303] width 14 height 14
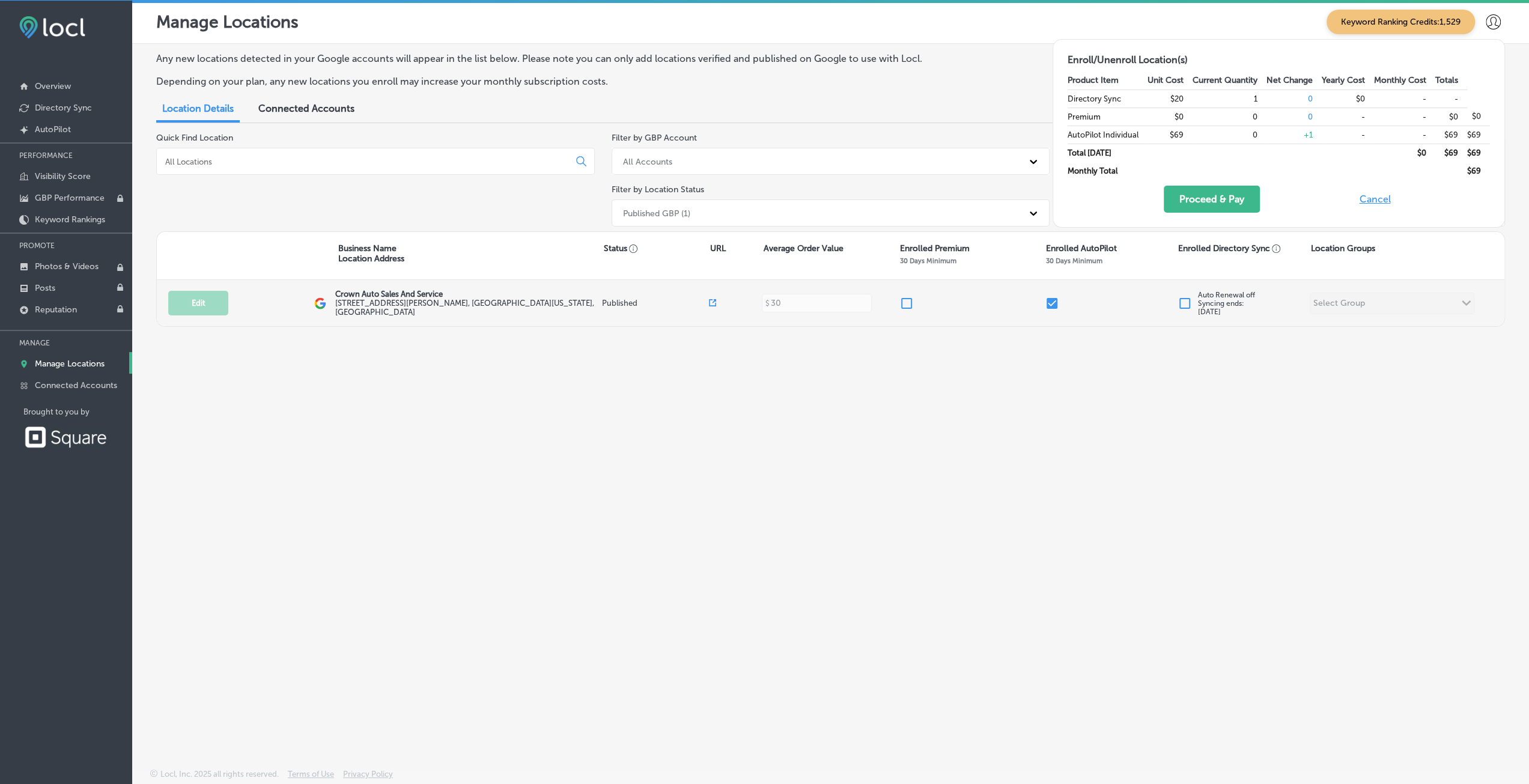
click at [1051, 303] on input "checkbox" at bounding box center [1052, 303] width 14 height 14
checkbox input "false"
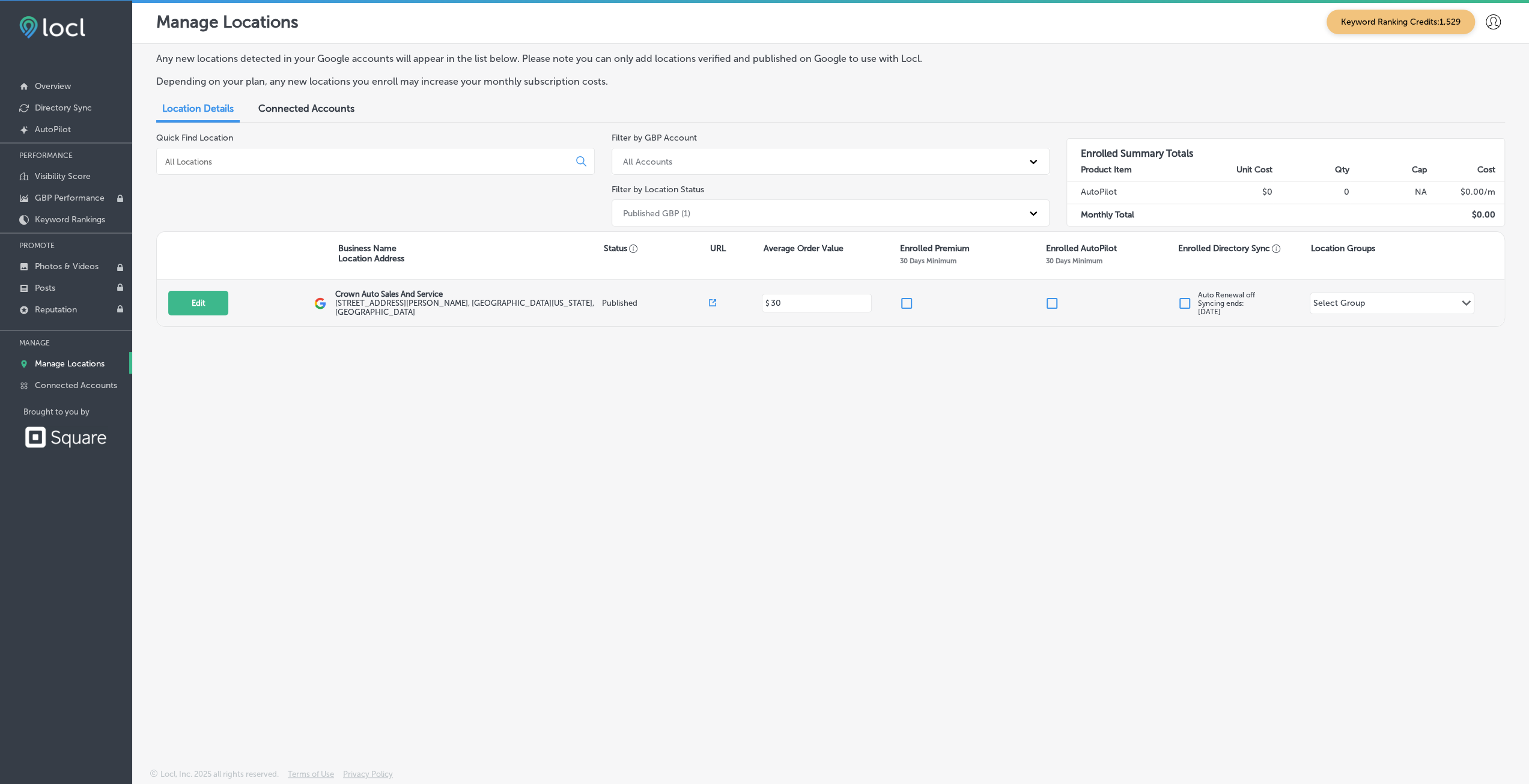
click at [909, 309] on div "Edit This location is not published yet. Crown Auto Sales And Service [STREET_A…" at bounding box center [831, 303] width 1348 height 46
click at [911, 305] on input "checkbox" at bounding box center [907, 303] width 14 height 14
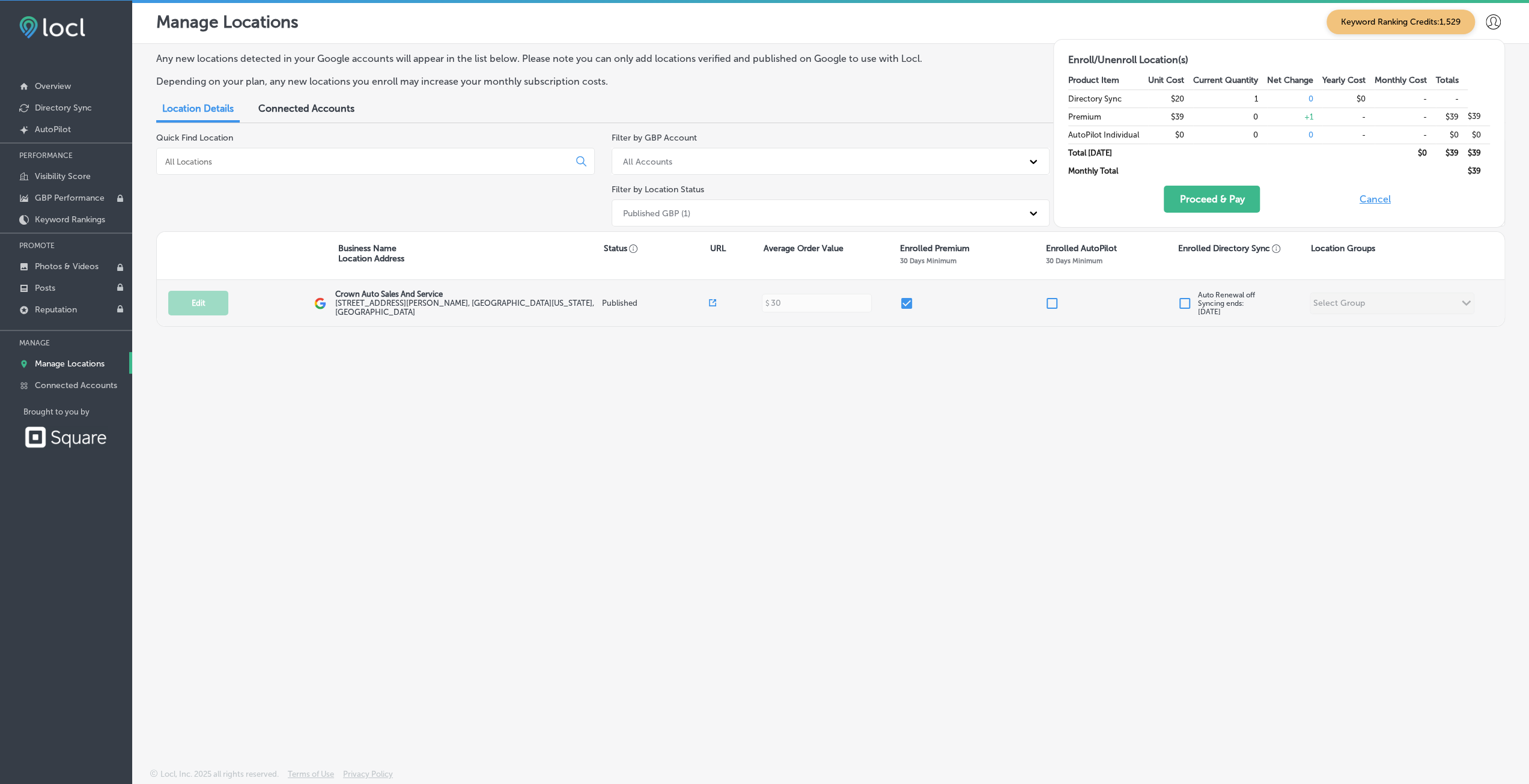
click at [905, 305] on input "checkbox" at bounding box center [907, 303] width 14 height 14
checkbox input "false"
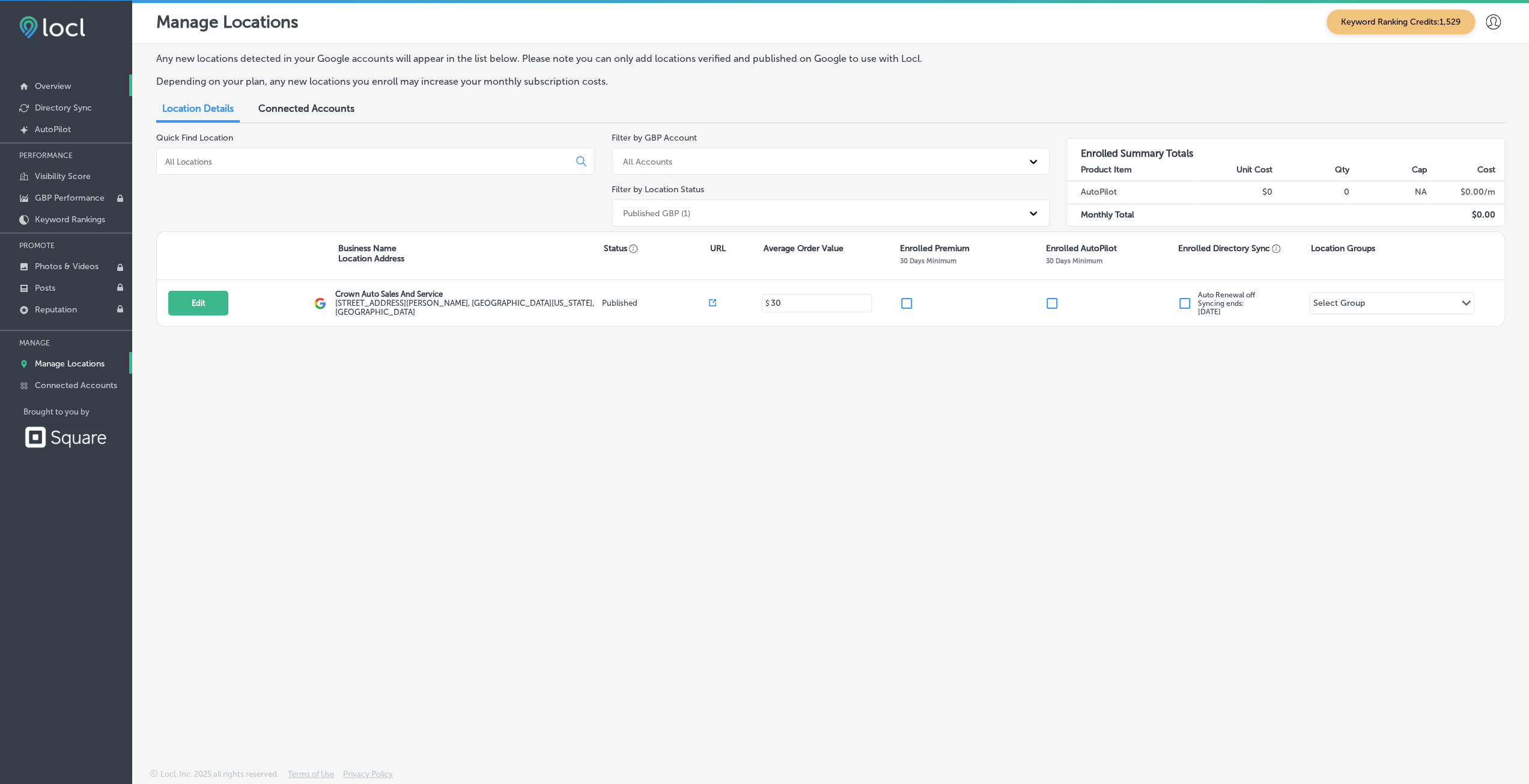
click at [32, 83] on link "Overview" at bounding box center [66, 86] width 132 height 22
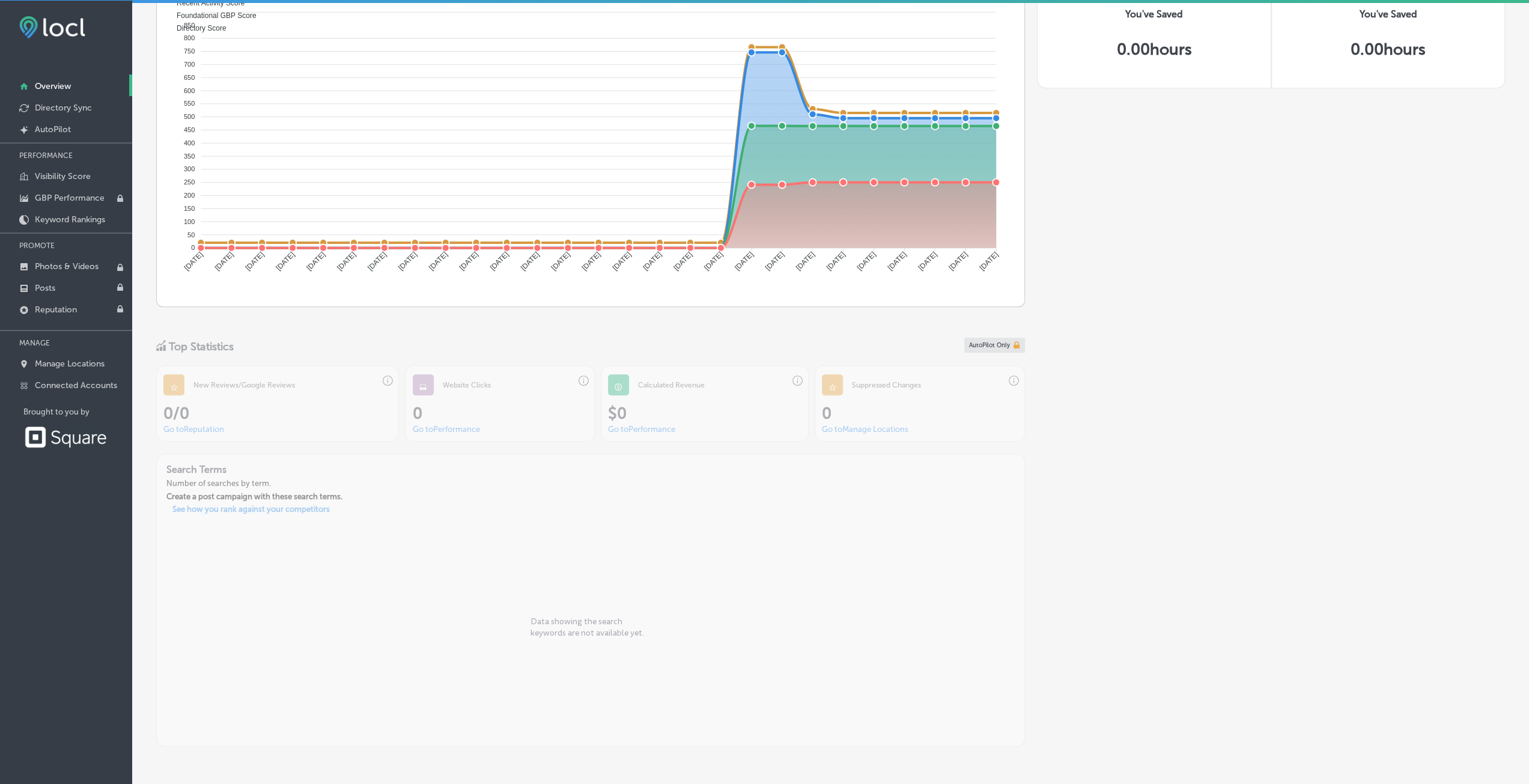
scroll to position [684, 0]
